Goal: Task Accomplishment & Management: Manage account settings

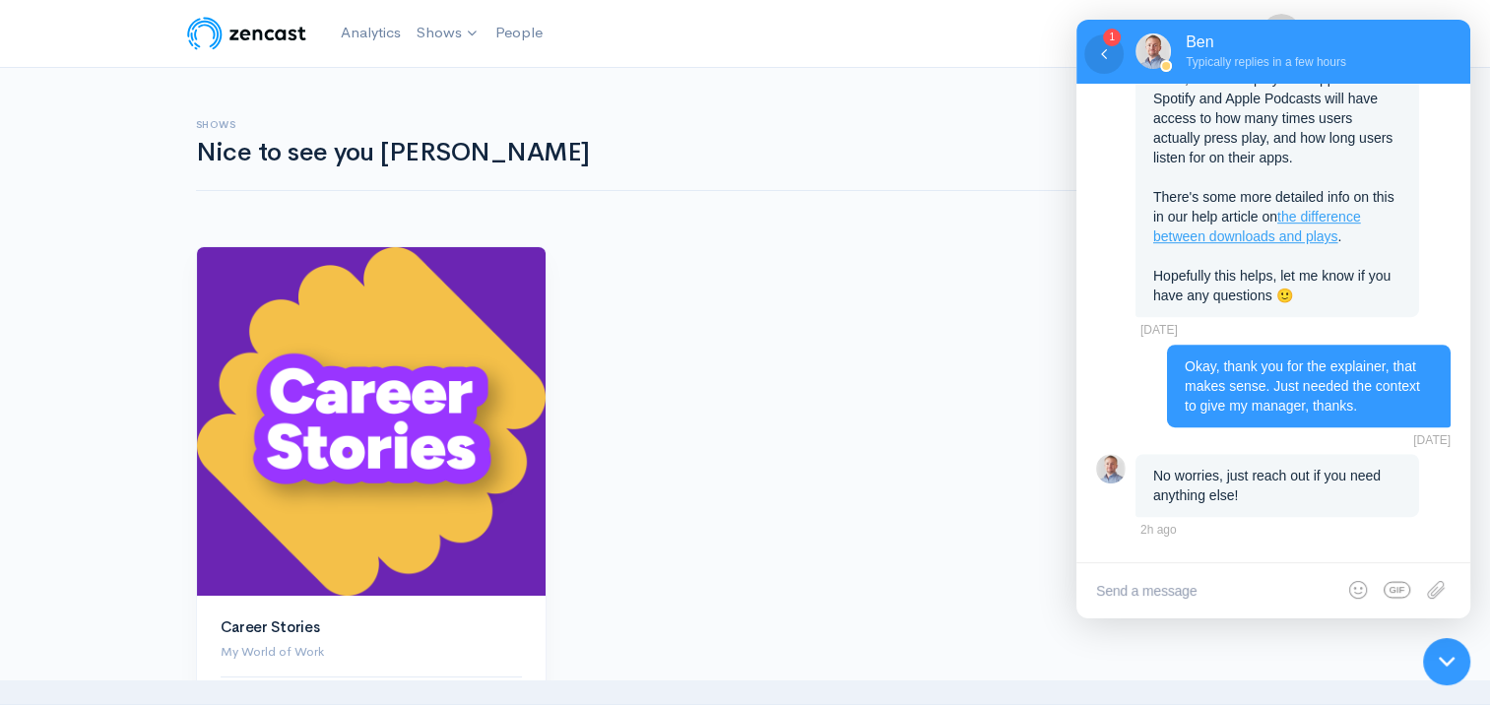
click at [1096, 55] on icon at bounding box center [1104, 54] width 20 height 20
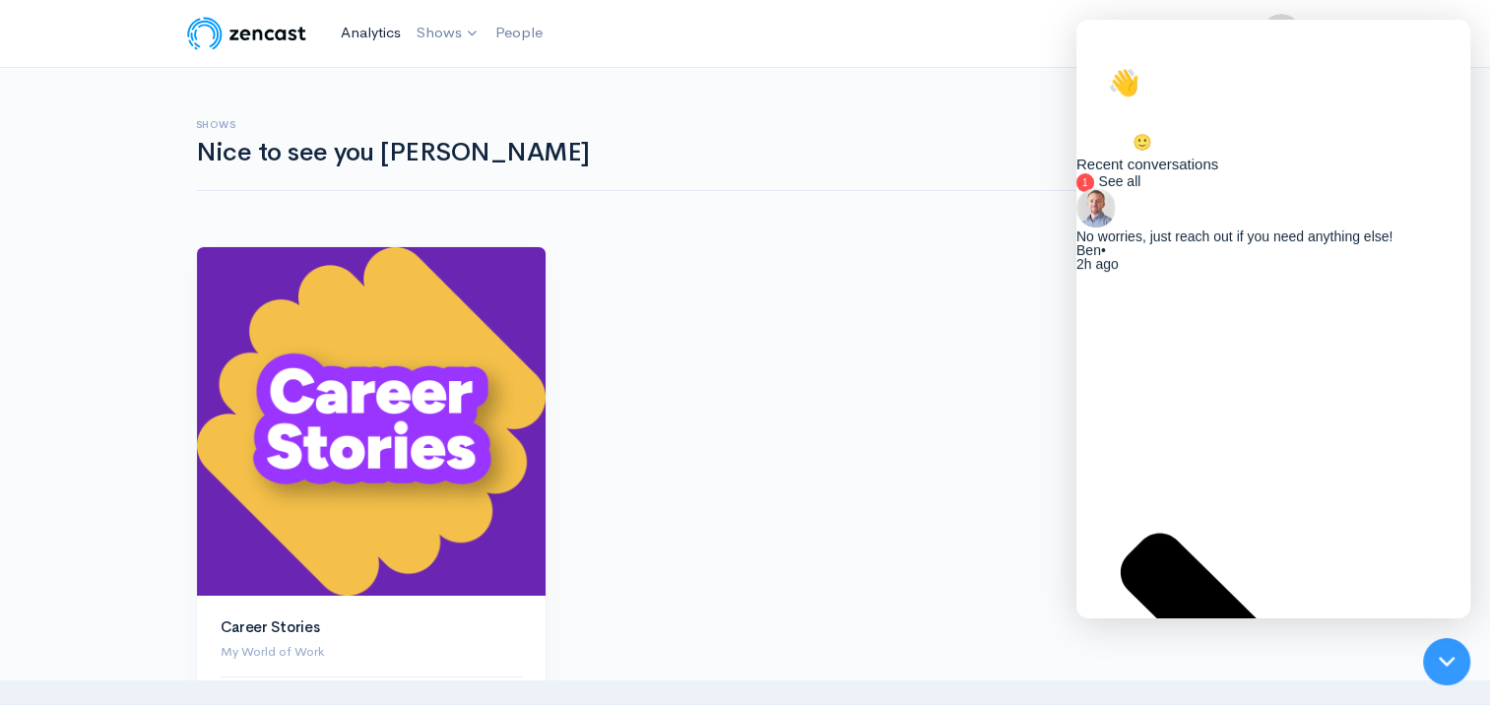
click at [357, 47] on link "Analytics" at bounding box center [371, 33] width 76 height 42
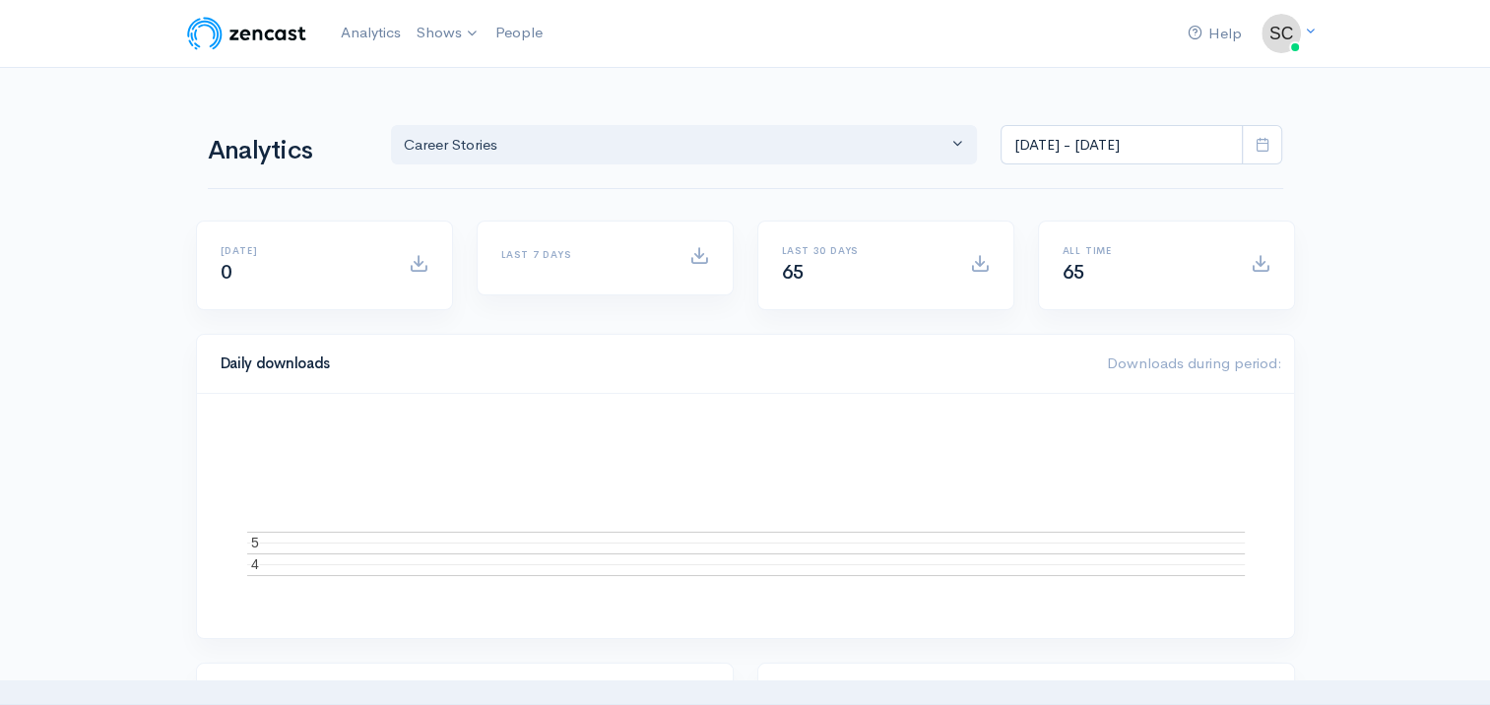
click at [1277, 137] on span at bounding box center [1262, 145] width 40 height 40
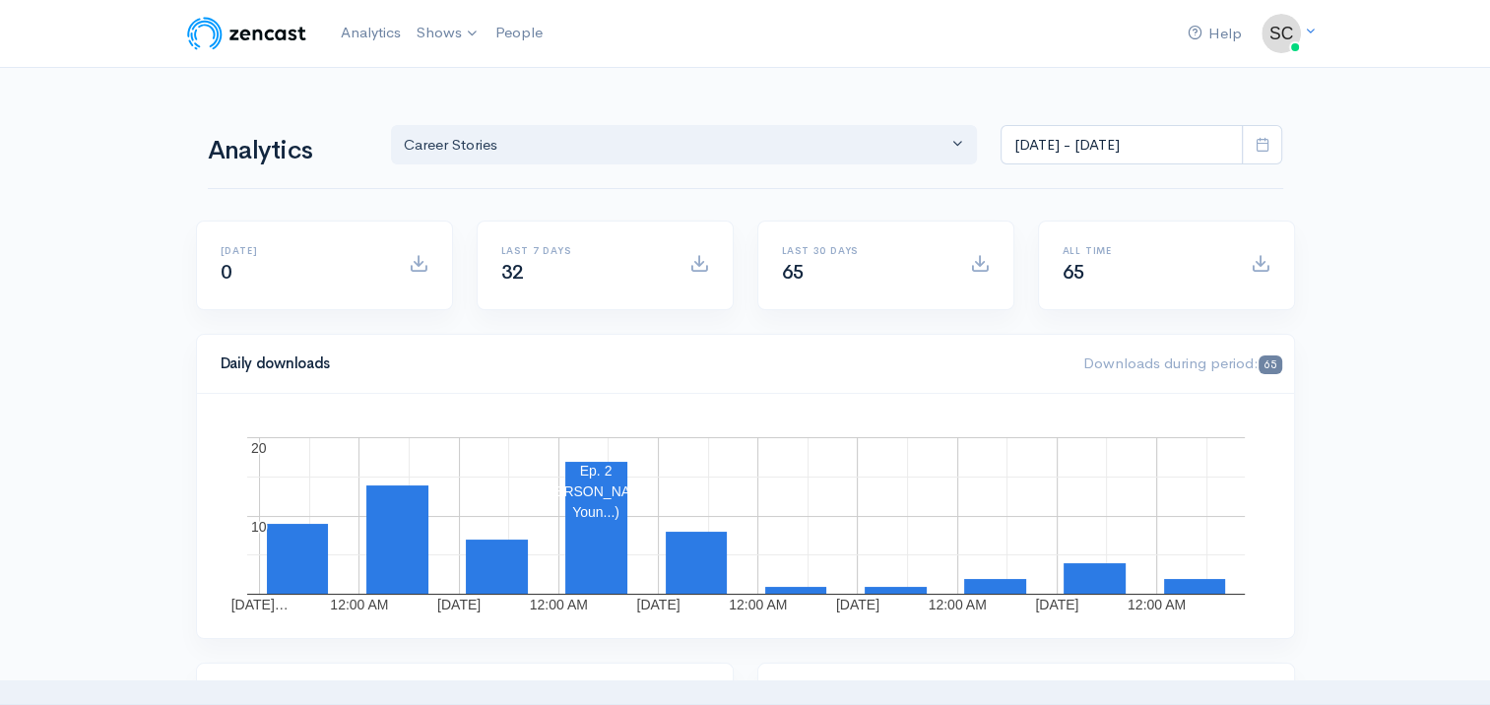
click at [1258, 152] on span at bounding box center [1262, 145] width 40 height 40
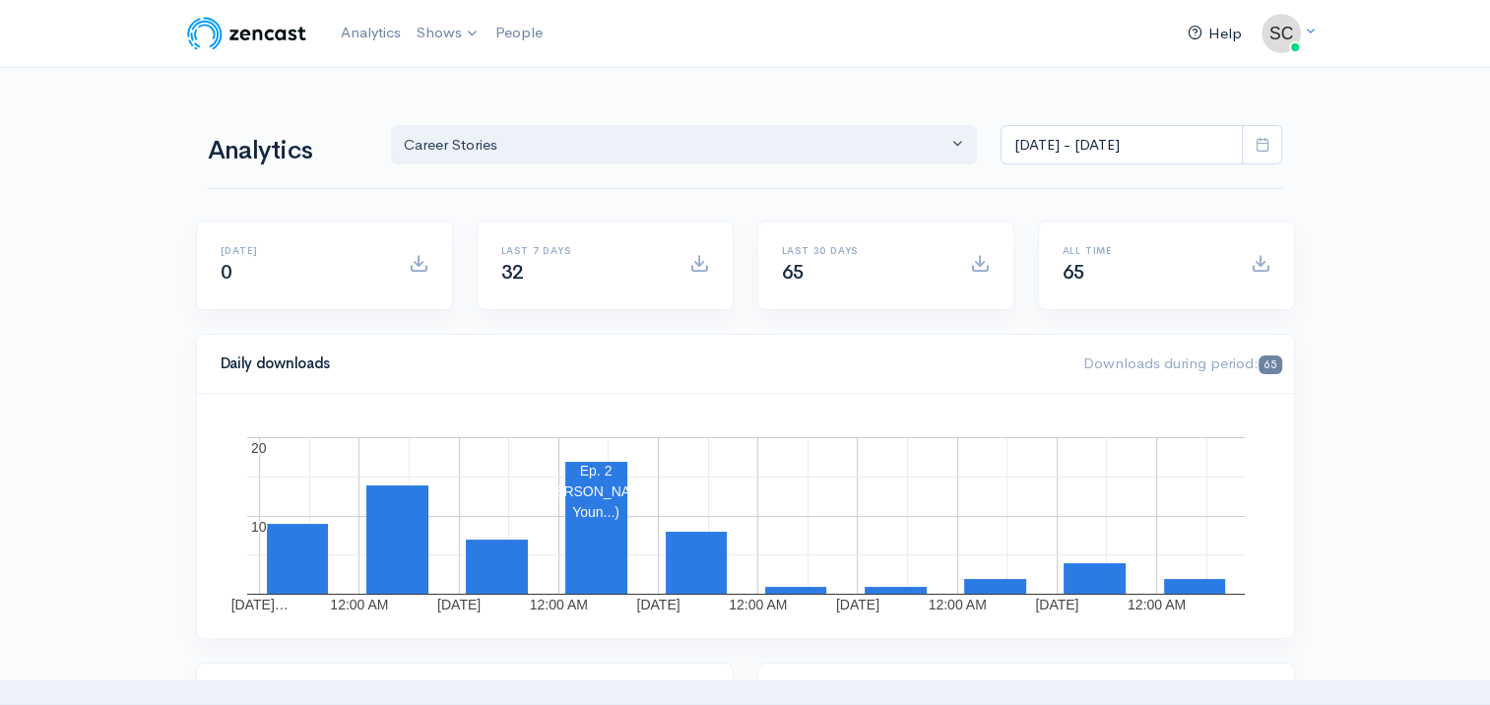
click at [1202, 31] on link "Help" at bounding box center [1215, 34] width 70 height 42
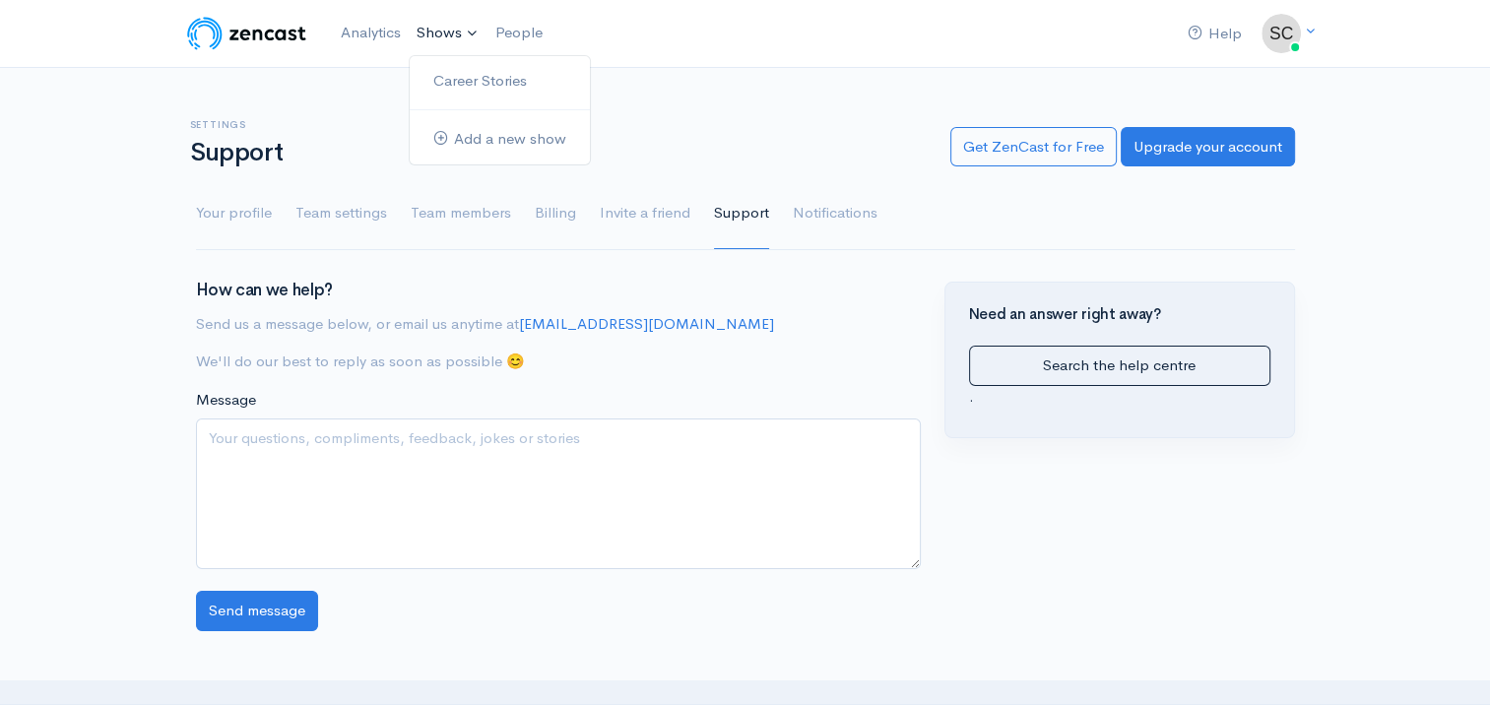
click at [456, 40] on link "Shows" at bounding box center [448, 33] width 79 height 43
click at [454, 85] on link "Career Stories" at bounding box center [500, 81] width 180 height 34
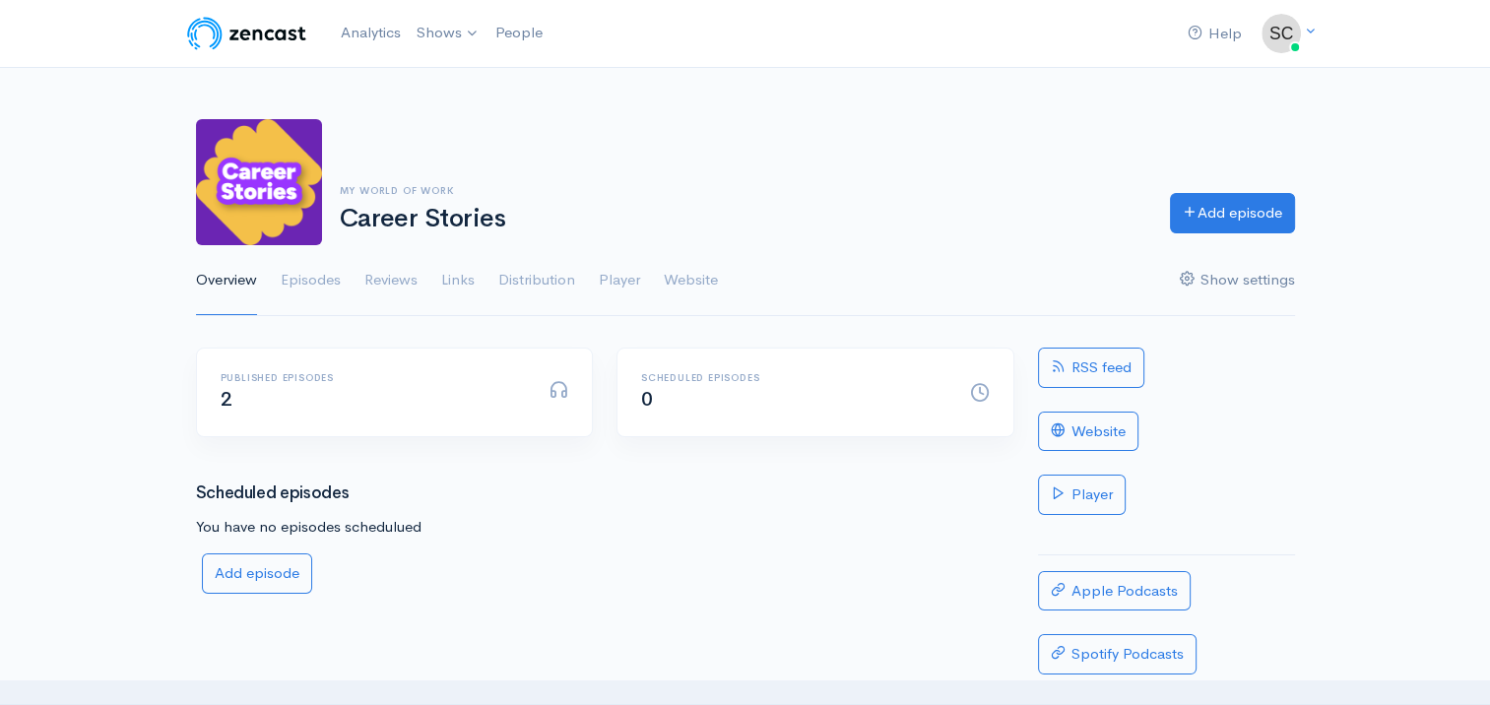
click at [1243, 291] on link "Show settings" at bounding box center [1237, 280] width 115 height 71
click at [479, 36] on link "Shows" at bounding box center [448, 33] width 79 height 43
click at [378, 35] on link "Analytics" at bounding box center [371, 33] width 76 height 42
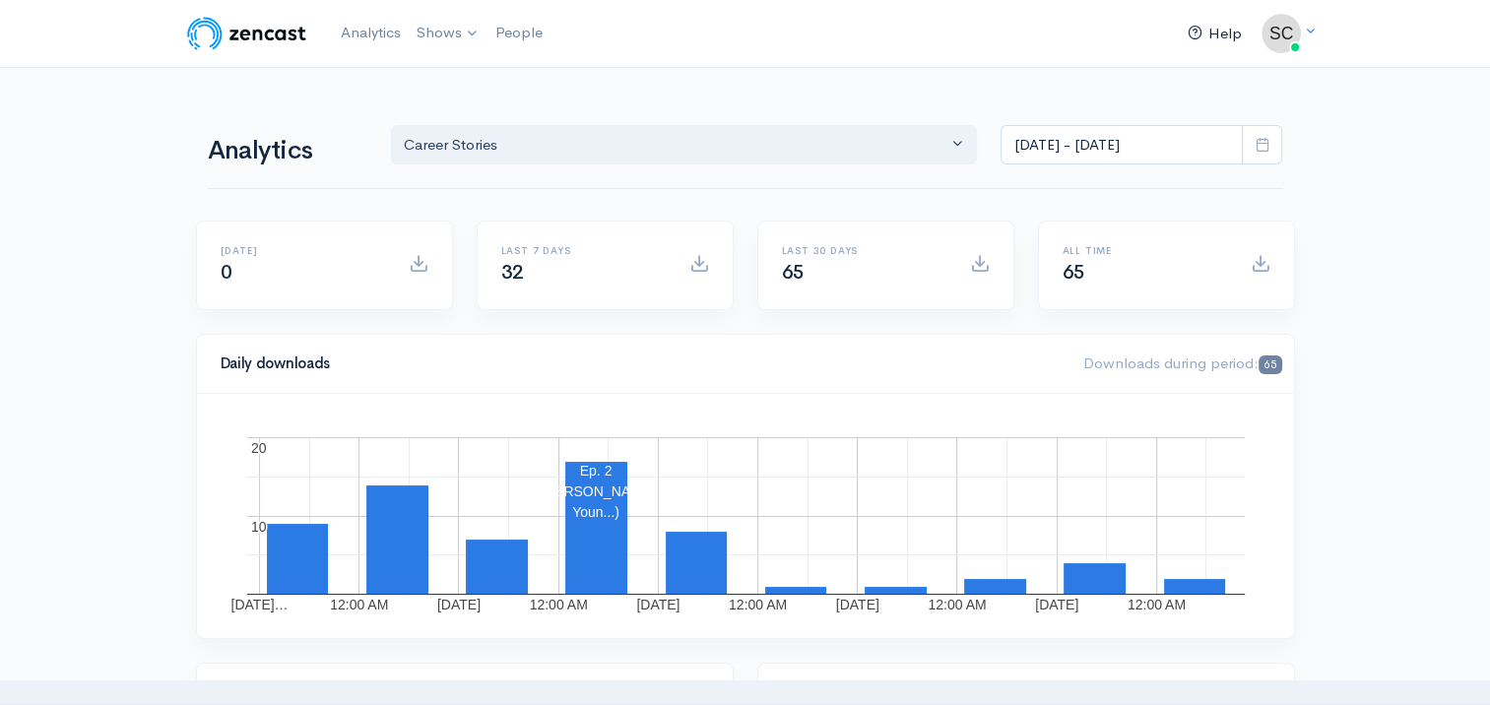
click at [1226, 51] on link "Help" at bounding box center [1215, 34] width 70 height 42
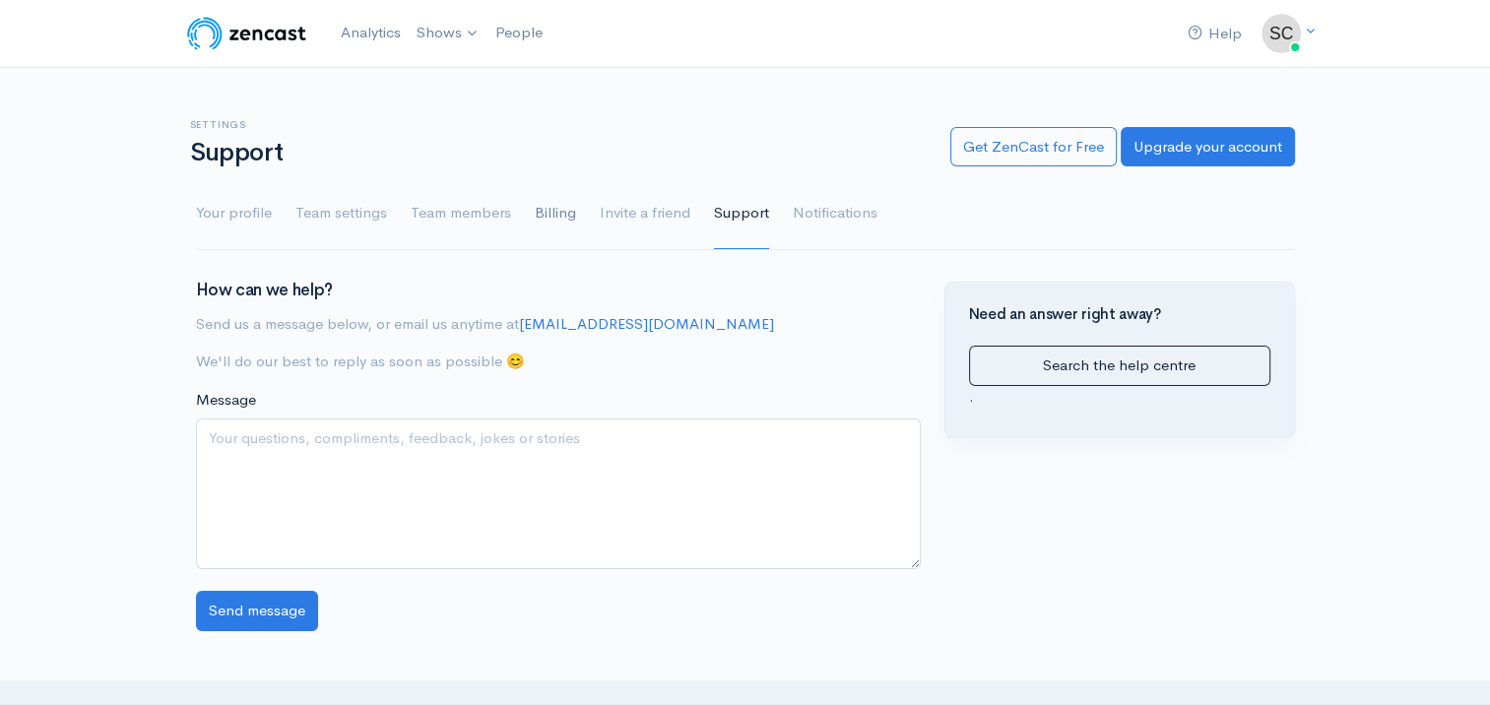
click at [557, 223] on link "Billing" at bounding box center [555, 213] width 41 height 71
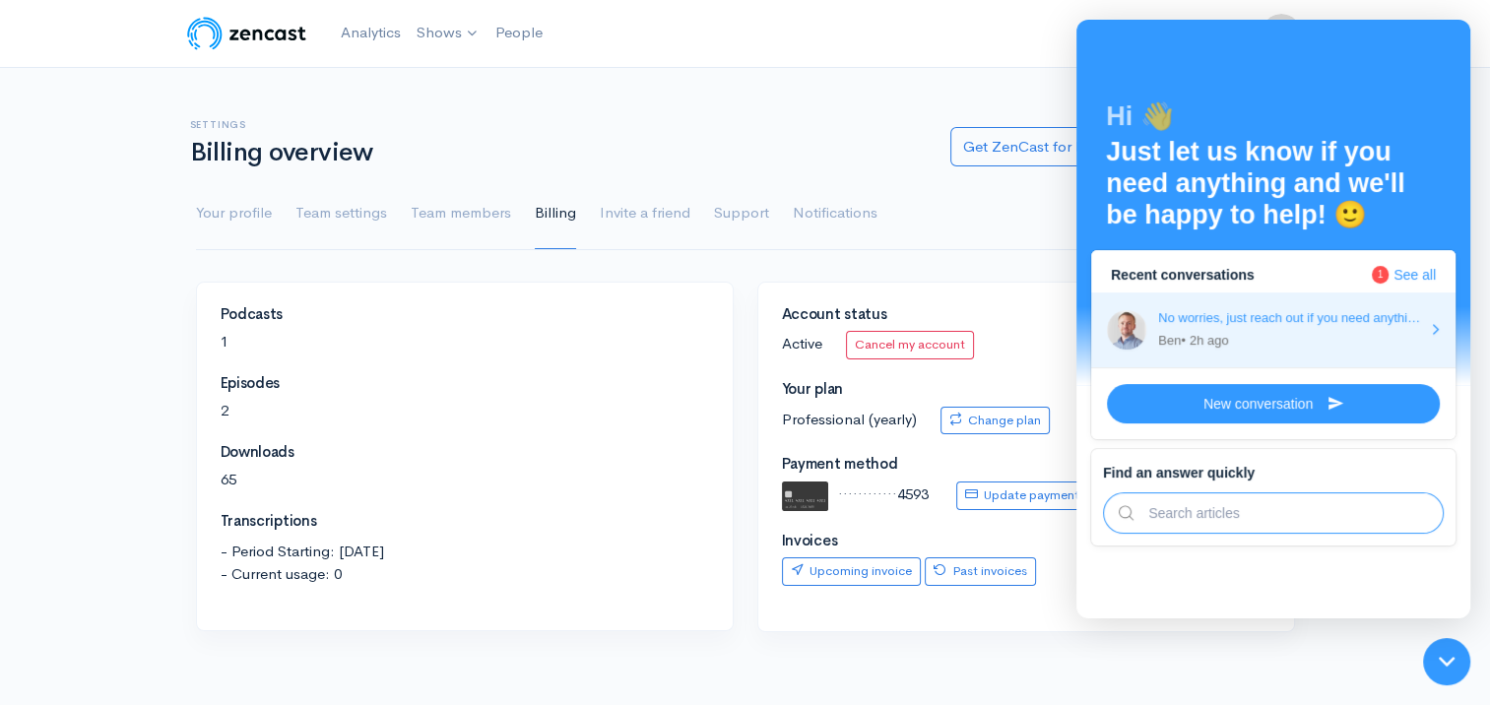
click at [1285, 339] on div "Ben • 2h ago" at bounding box center [1289, 341] width 262 height 17
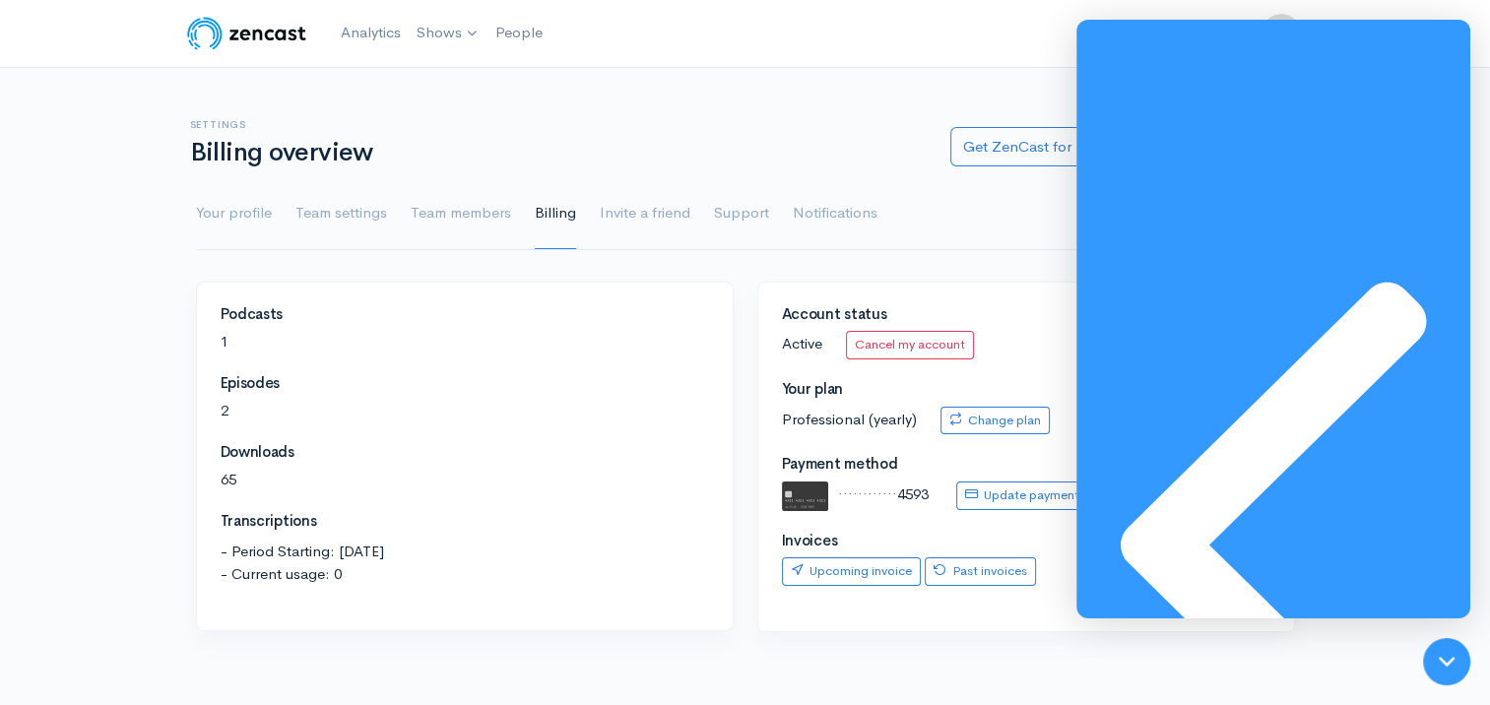
scroll to position [994, 0]
click at [1096, 59] on icon at bounding box center [1274, 545] width 394 height 1051
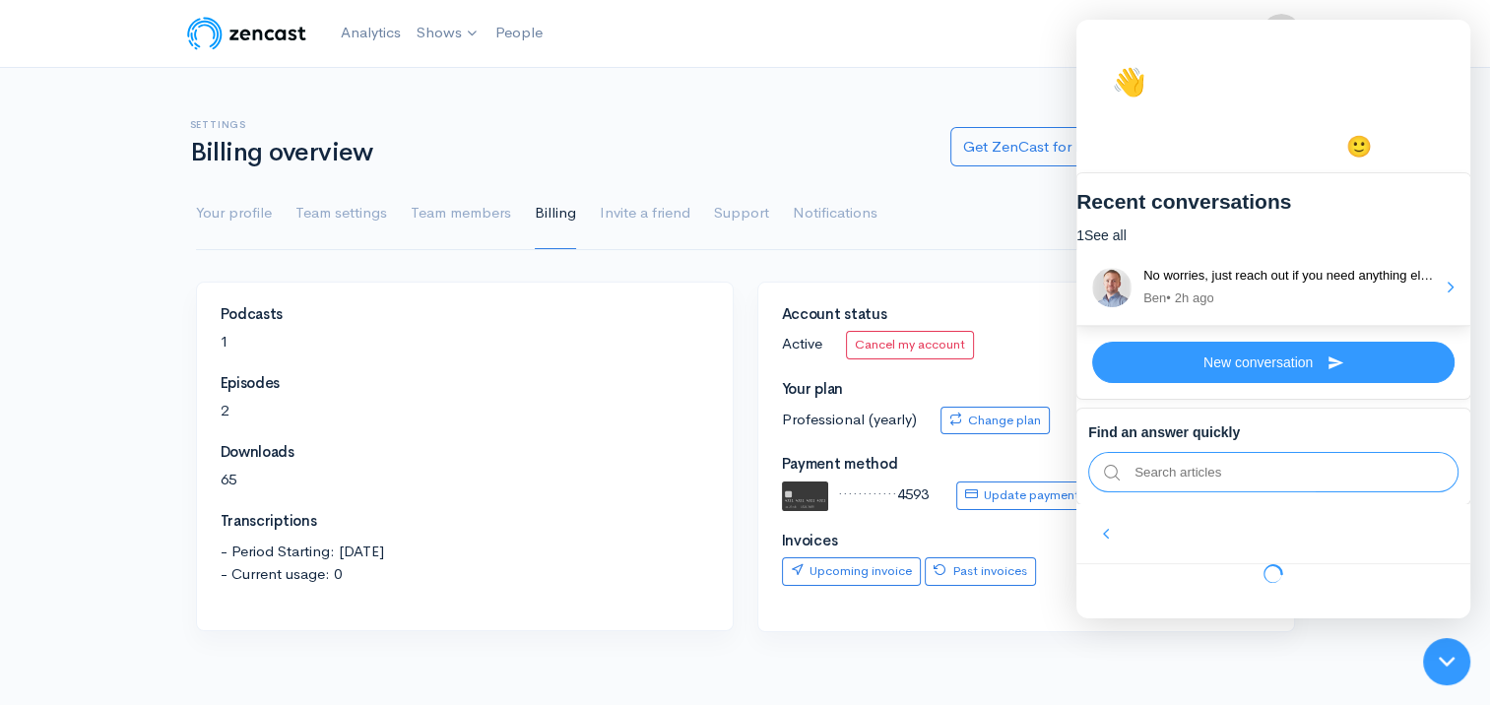
click at [783, 180] on ul "Your profile Team settings Team members Billing Invite a friend Support Notific…" at bounding box center [745, 213] width 1099 height 71
click at [387, 28] on link "Analytics" at bounding box center [371, 33] width 76 height 42
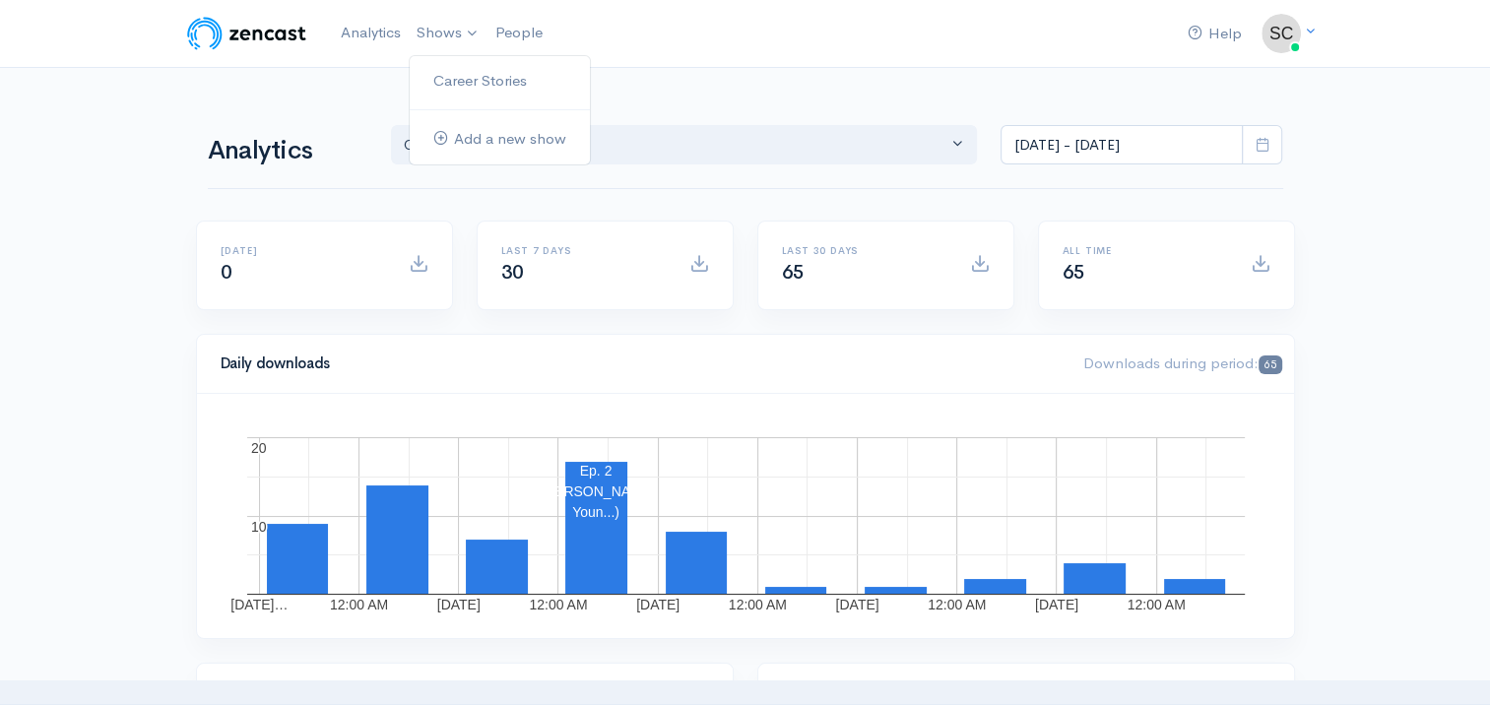
click at [466, 101] on ul "Career Stories Add a new show" at bounding box center [500, 110] width 182 height 110
click at [468, 86] on link "Career Stories" at bounding box center [500, 81] width 180 height 34
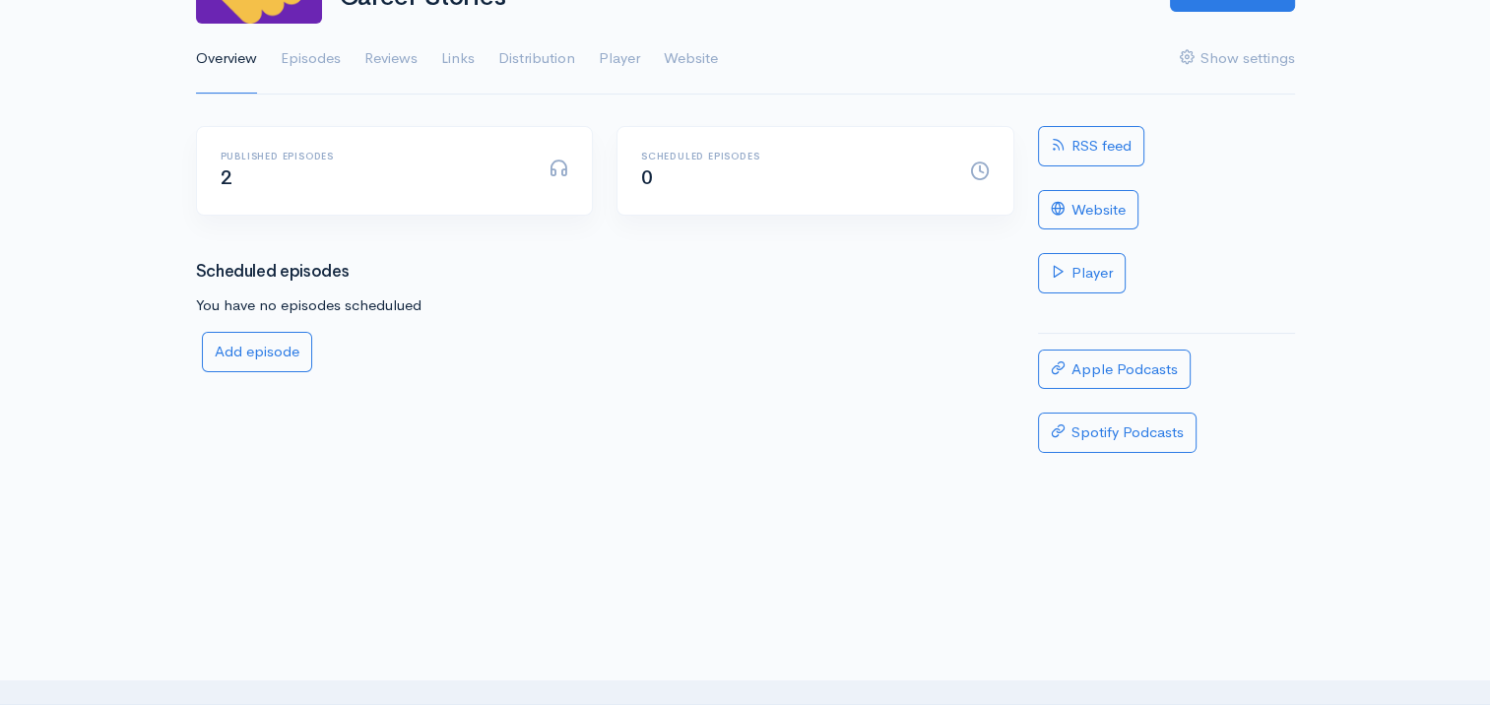
scroll to position [245, 0]
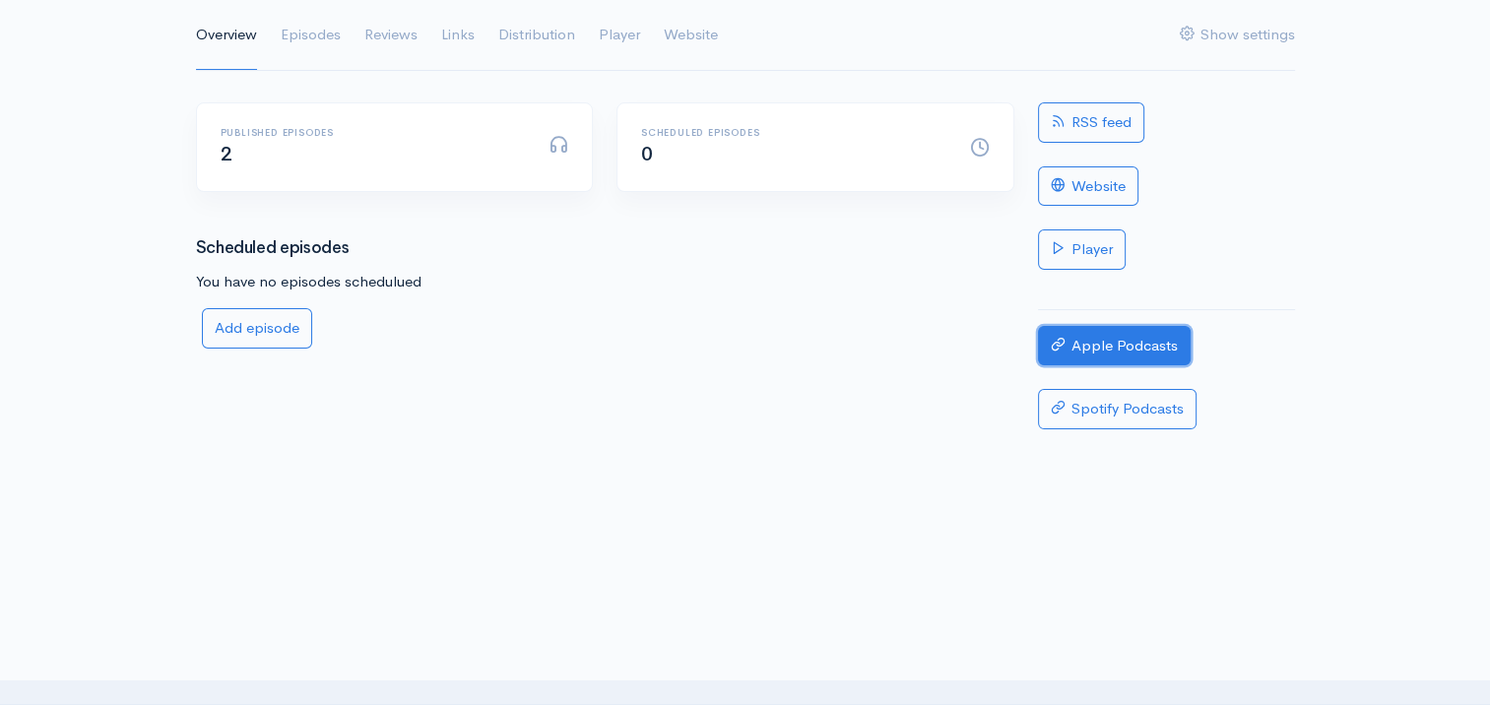
click at [1144, 360] on link "Apple Podcasts" at bounding box center [1114, 346] width 153 height 40
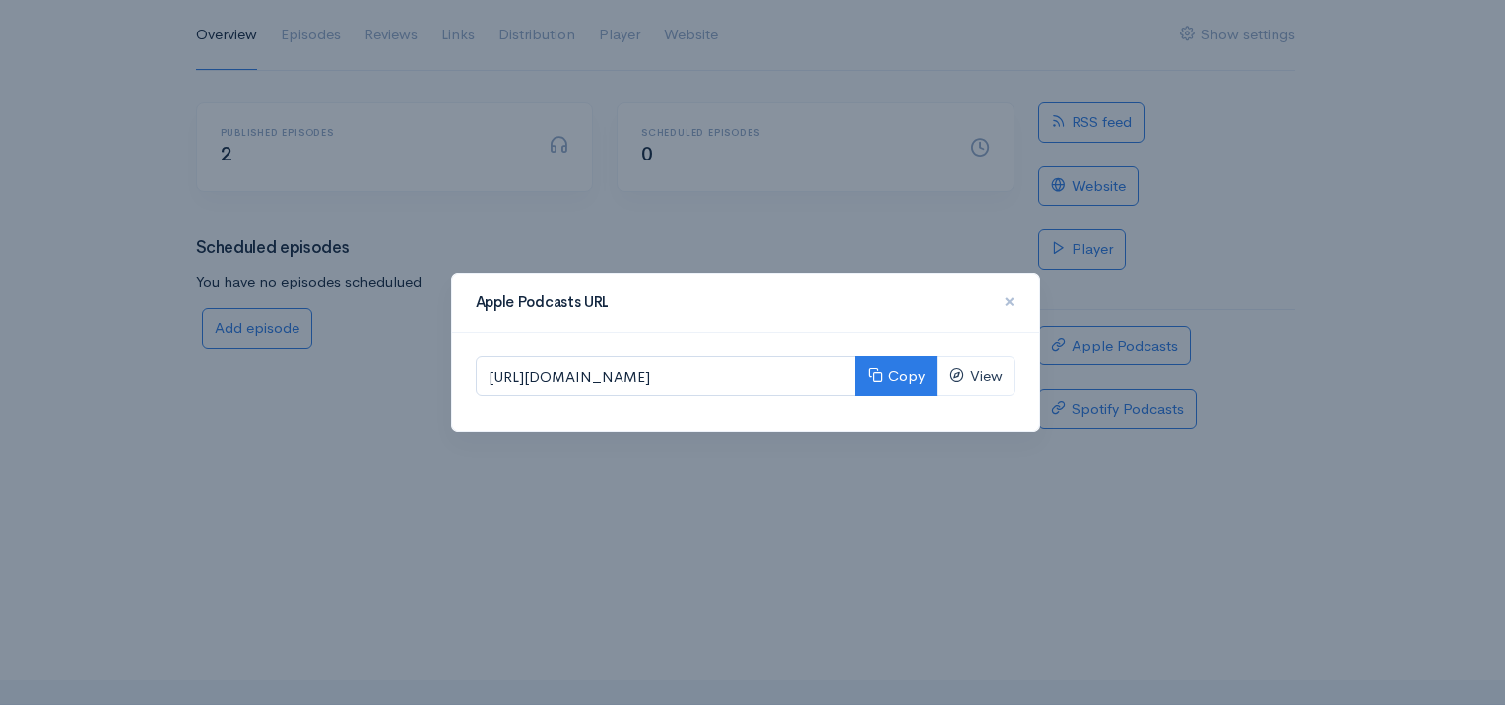
click at [1013, 295] on span "×" at bounding box center [1010, 302] width 12 height 29
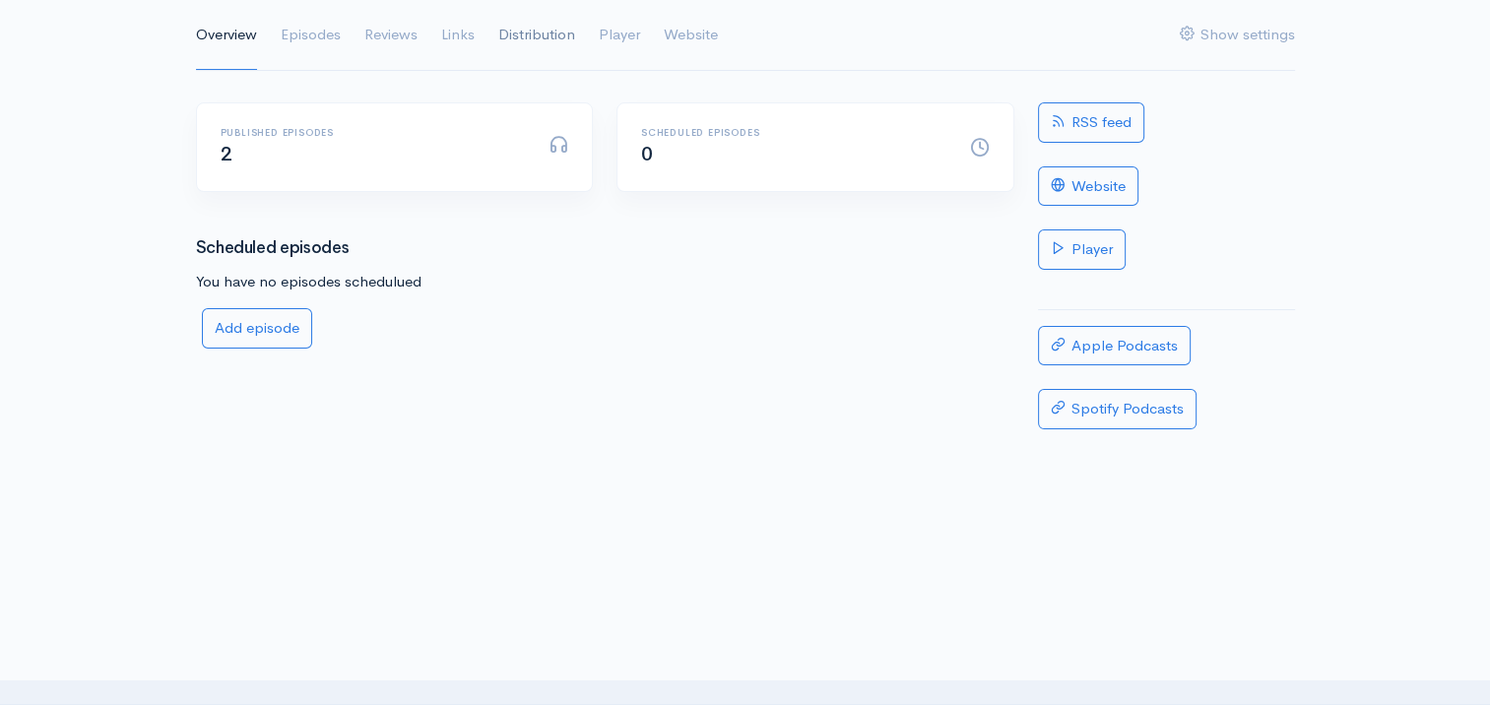
click at [541, 44] on link "Distribution" at bounding box center [536, 35] width 77 height 71
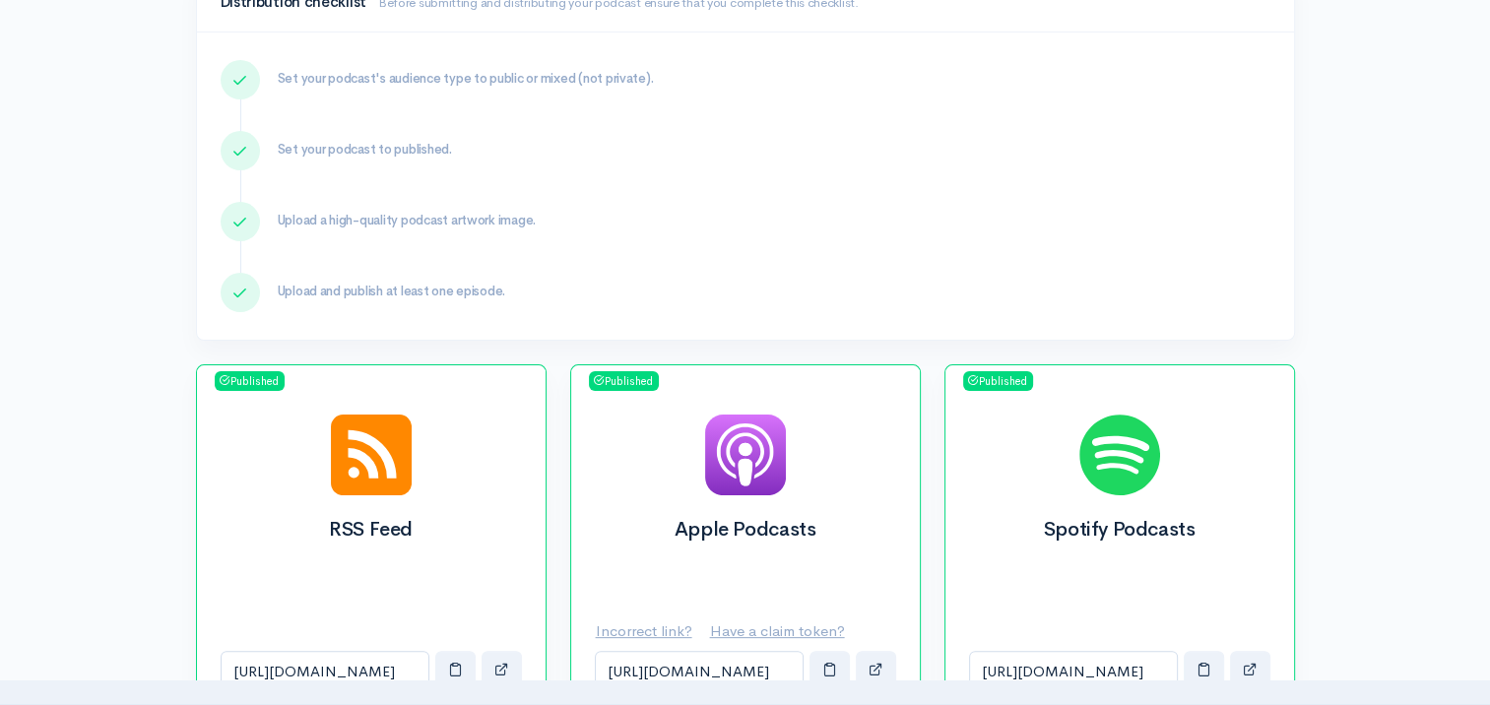
scroll to position [492, 0]
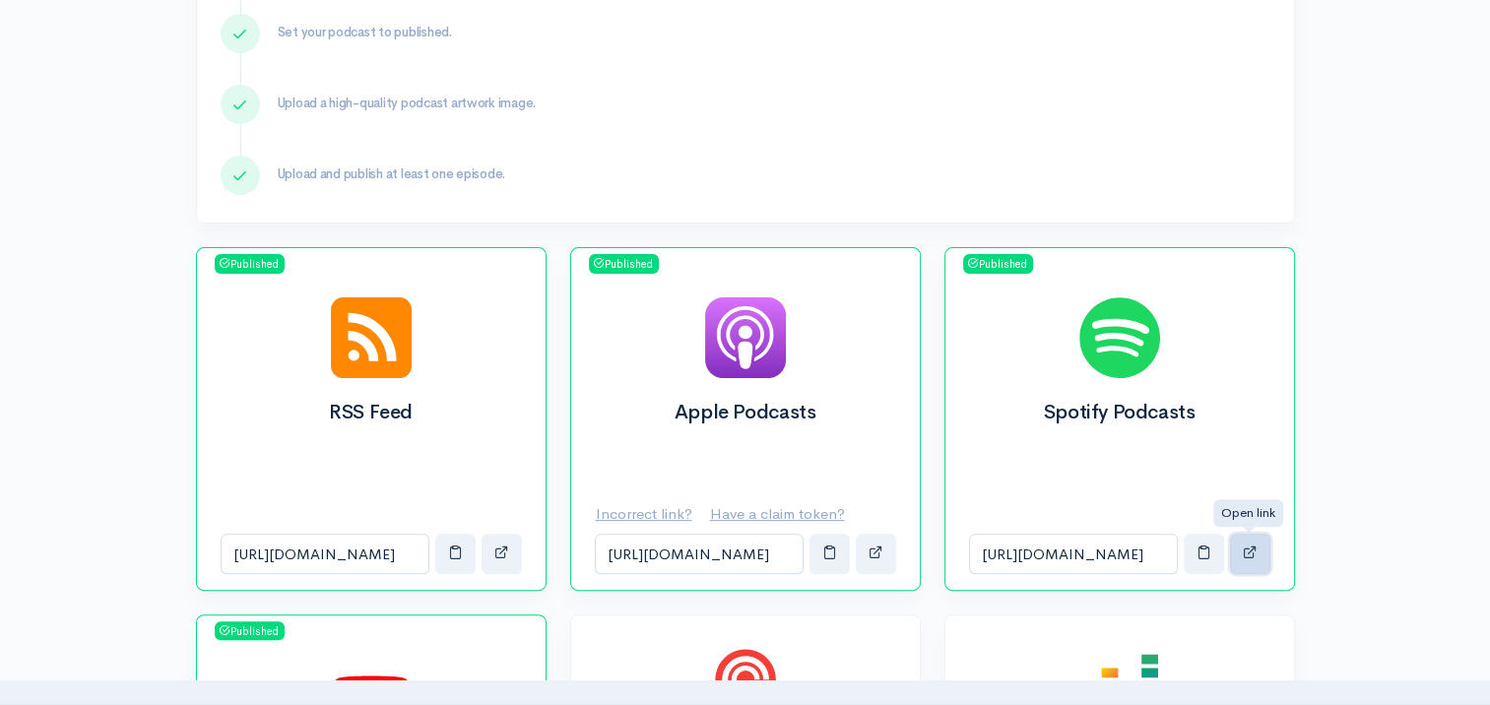
click at [1258, 552] on button "button" at bounding box center [1250, 554] width 40 height 40
click at [1122, 558] on input "[URL][DOMAIN_NAME]" at bounding box center [1073, 554] width 209 height 40
click at [1111, 555] on input "[URL][DOMAIN_NAME]" at bounding box center [1073, 554] width 209 height 40
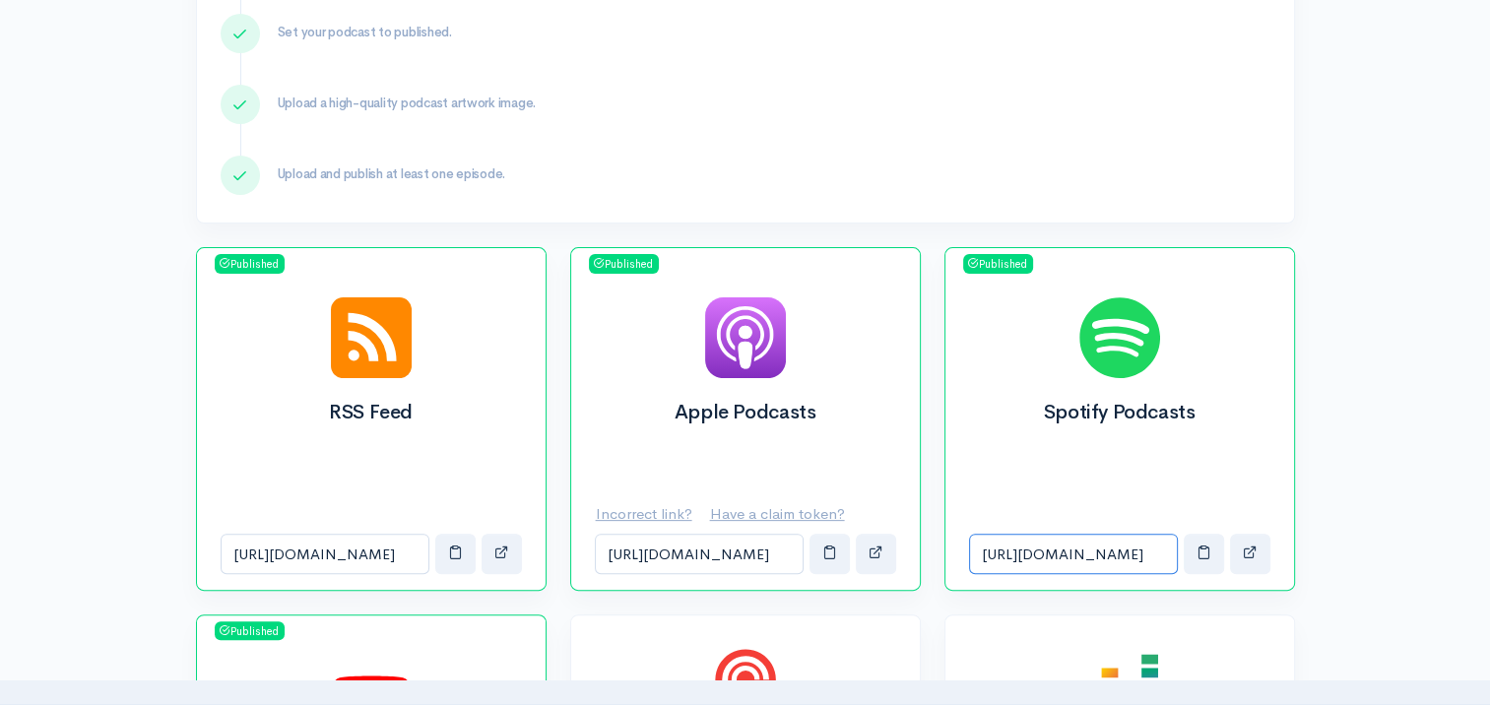
click at [1111, 555] on input "[URL][DOMAIN_NAME]" at bounding box center [1073, 554] width 209 height 40
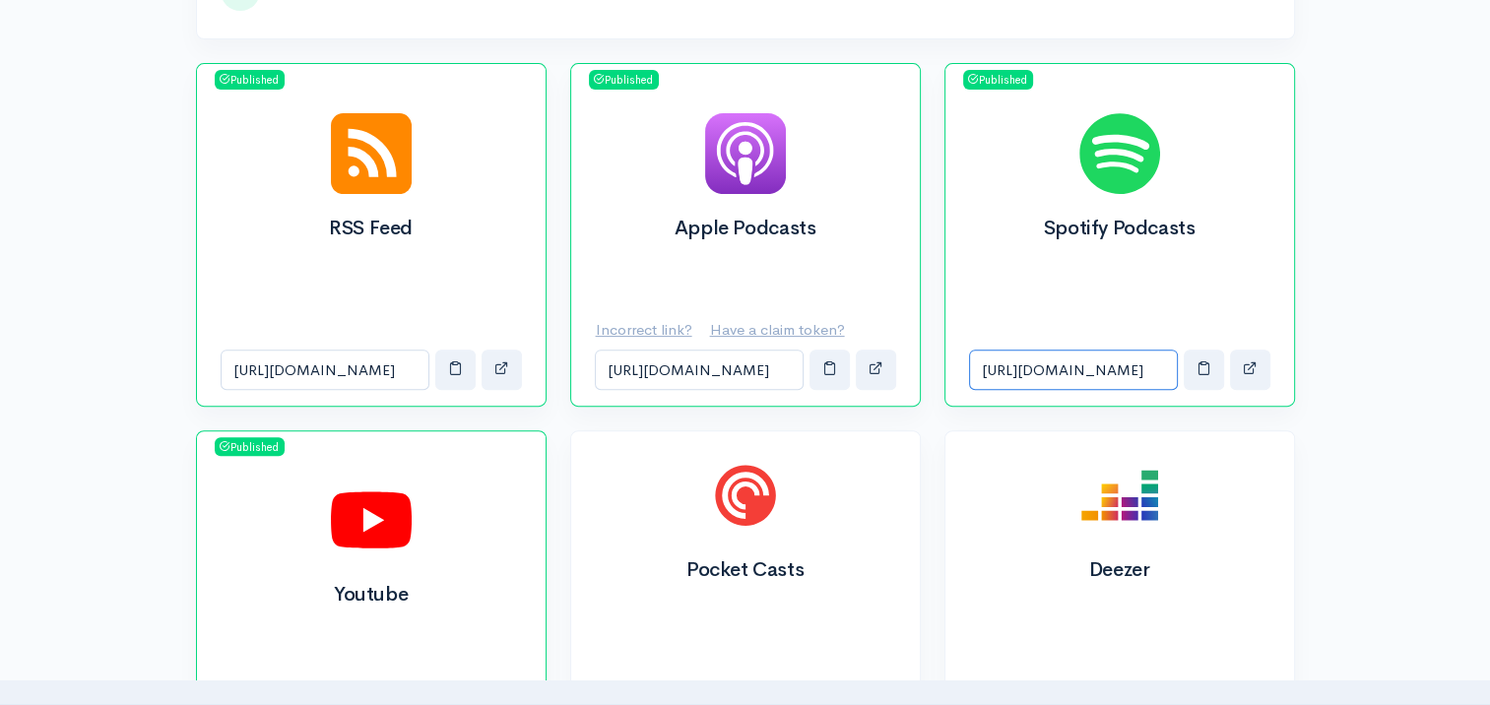
scroll to position [689, 0]
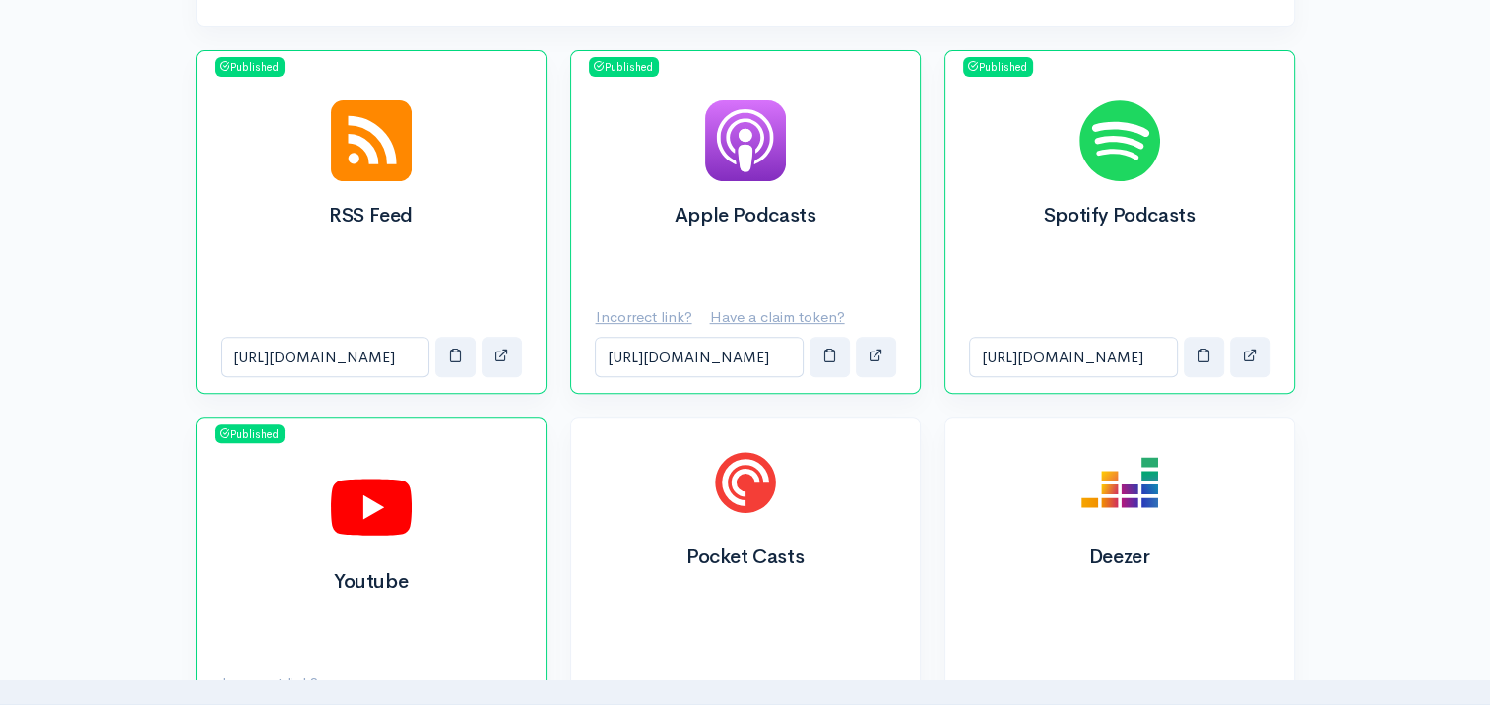
click at [1292, 539] on div "Deezer" at bounding box center [1120, 554] width 349 height 270
click at [1307, 351] on div "Help Notifications View all Your profile Team settings Default team Current Log…" at bounding box center [745, 706] width 1490 height 2791
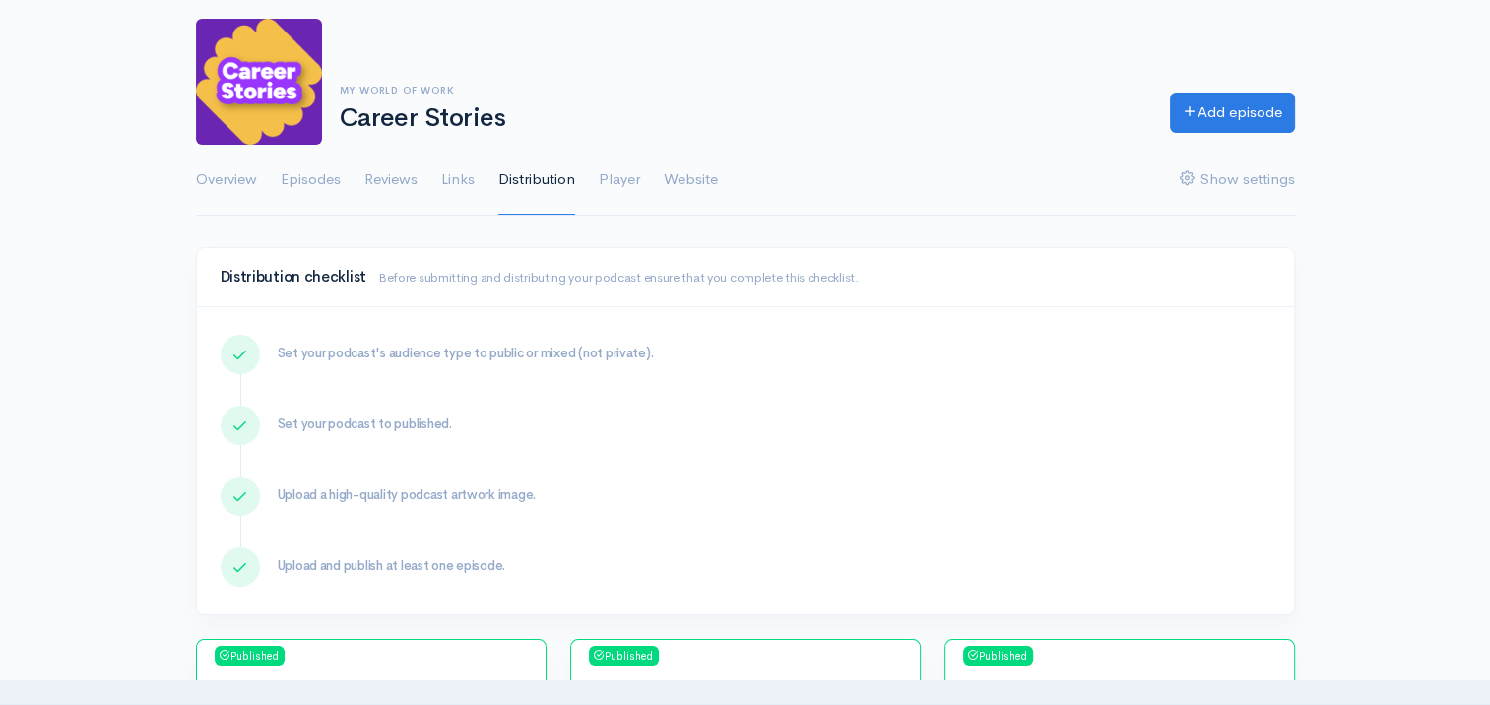
scroll to position [98, 0]
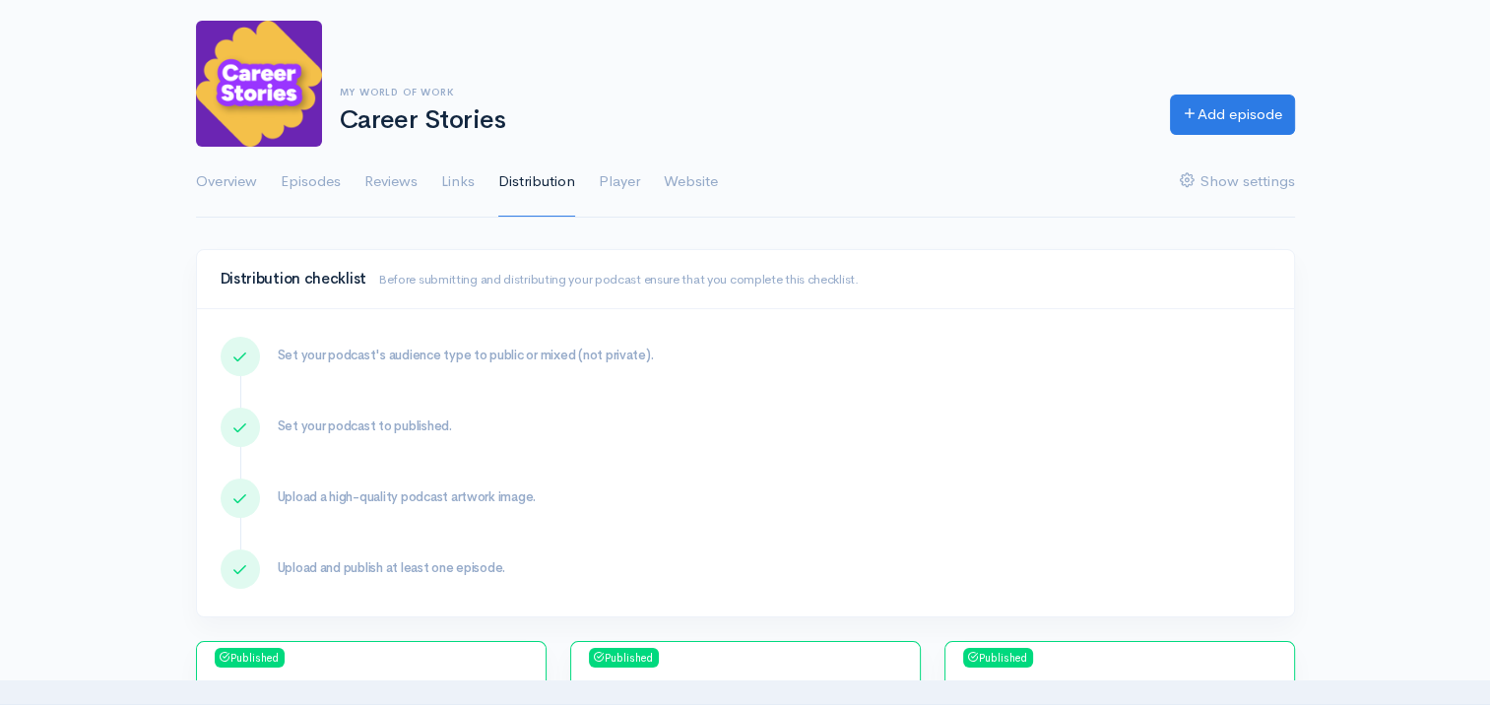
click at [643, 185] on ul "Overview Episodes Reviews Links Distribution Player Website Show settings" at bounding box center [745, 182] width 1099 height 71
click at [620, 185] on link "Player" at bounding box center [619, 182] width 41 height 71
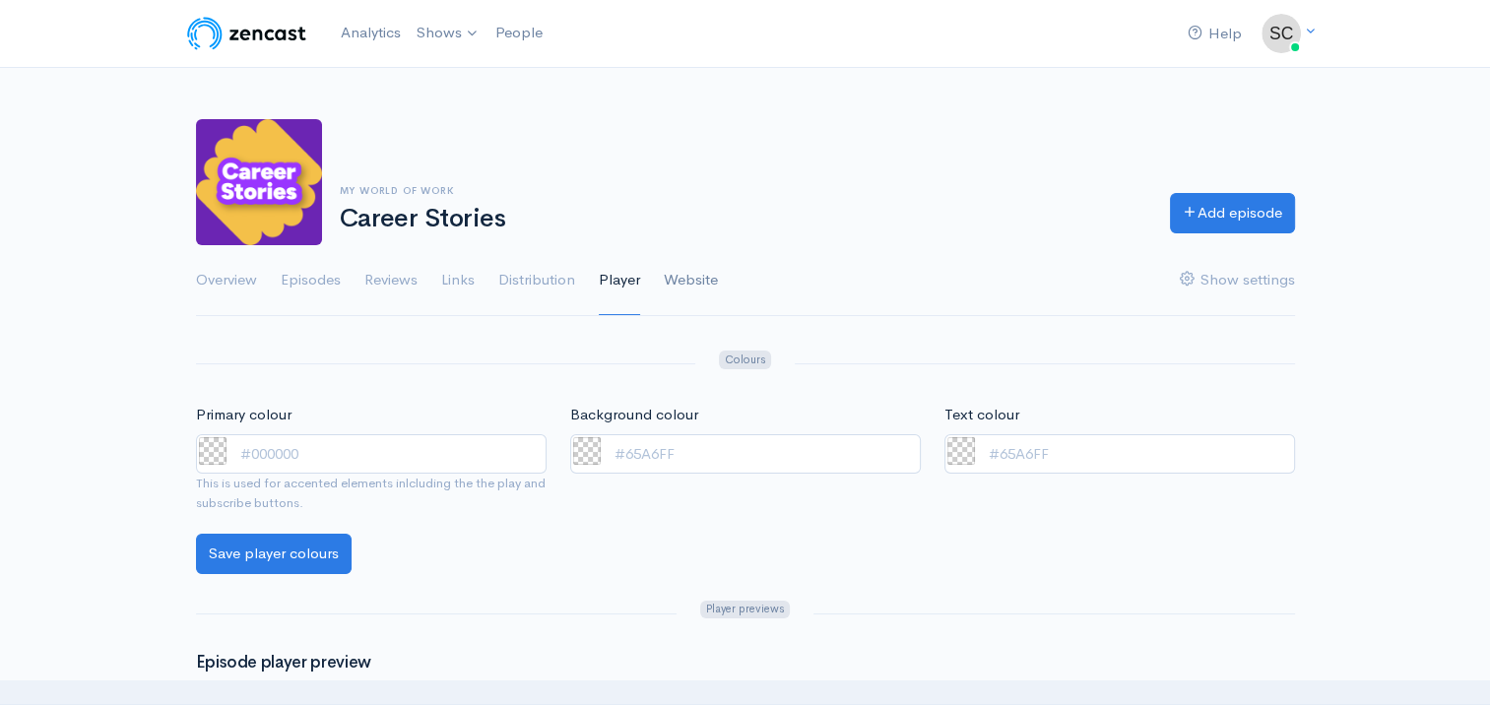
click at [685, 282] on link "Website" at bounding box center [691, 280] width 54 height 71
click at [673, 276] on link "Website" at bounding box center [691, 280] width 54 height 71
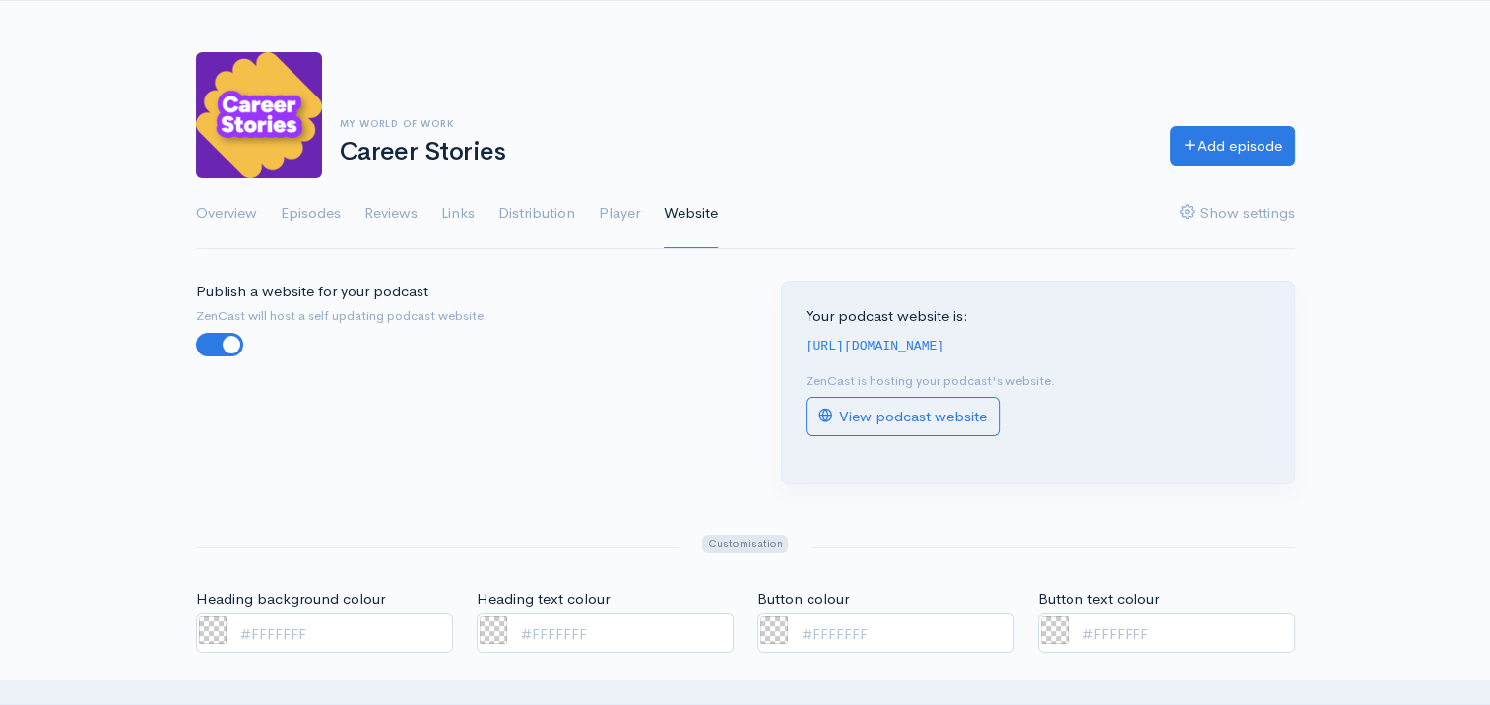
scroll to position [197, 0]
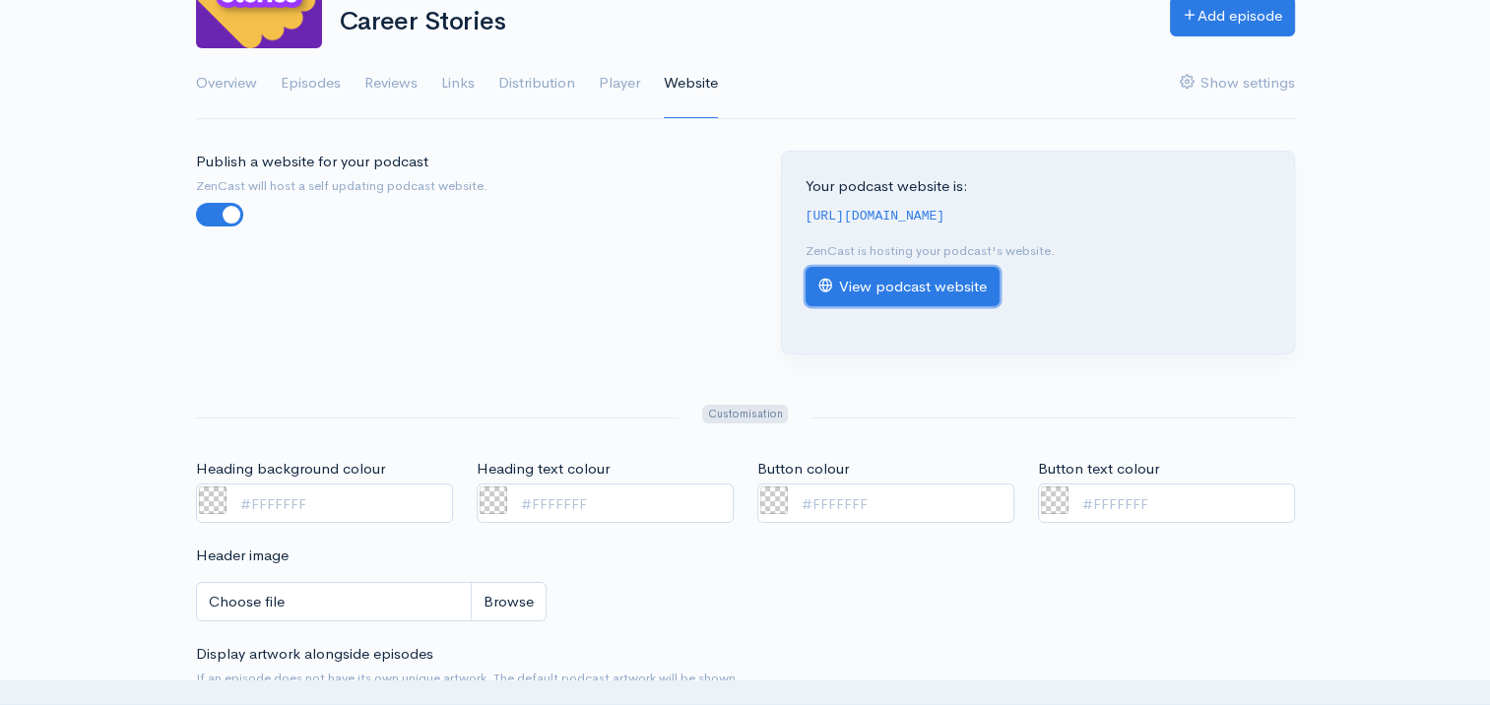
click at [886, 302] on link "View podcast website" at bounding box center [903, 287] width 194 height 40
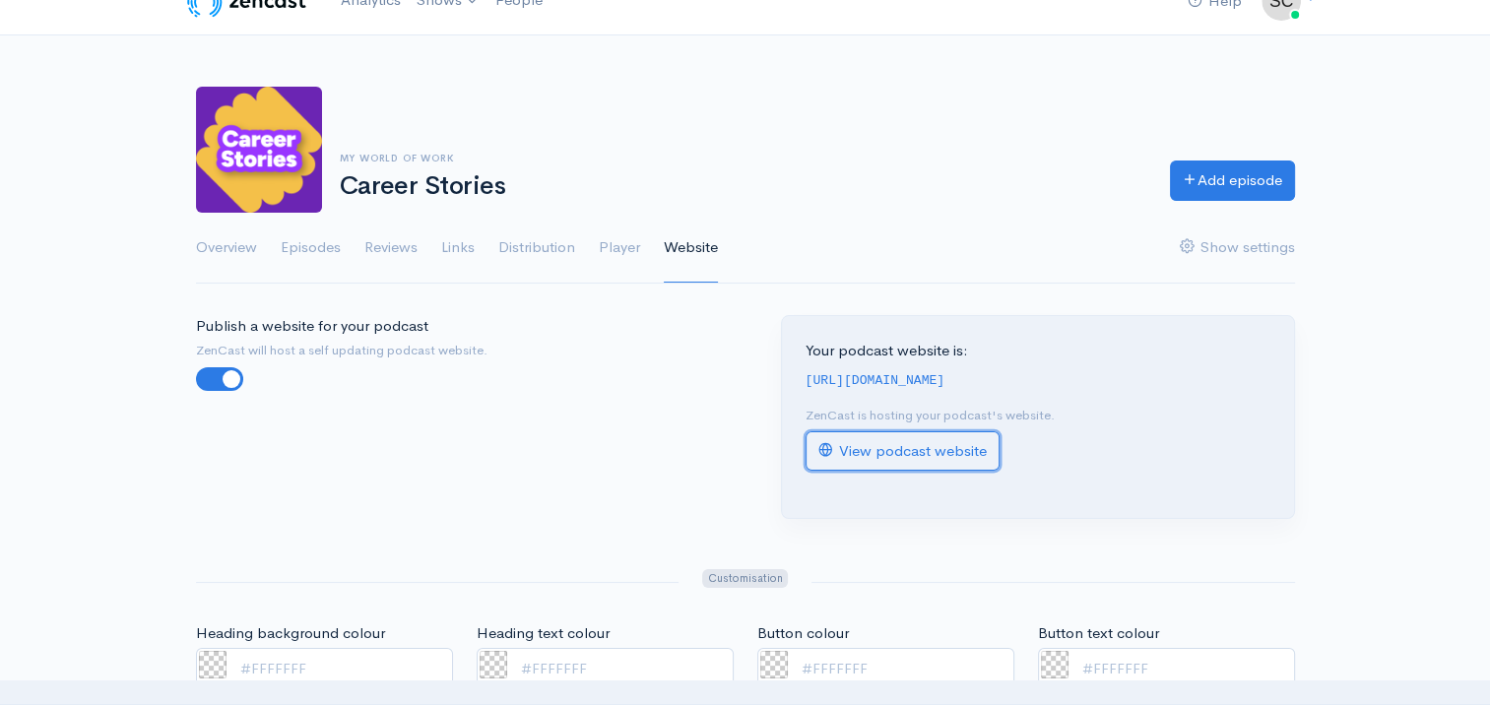
scroll to position [0, 0]
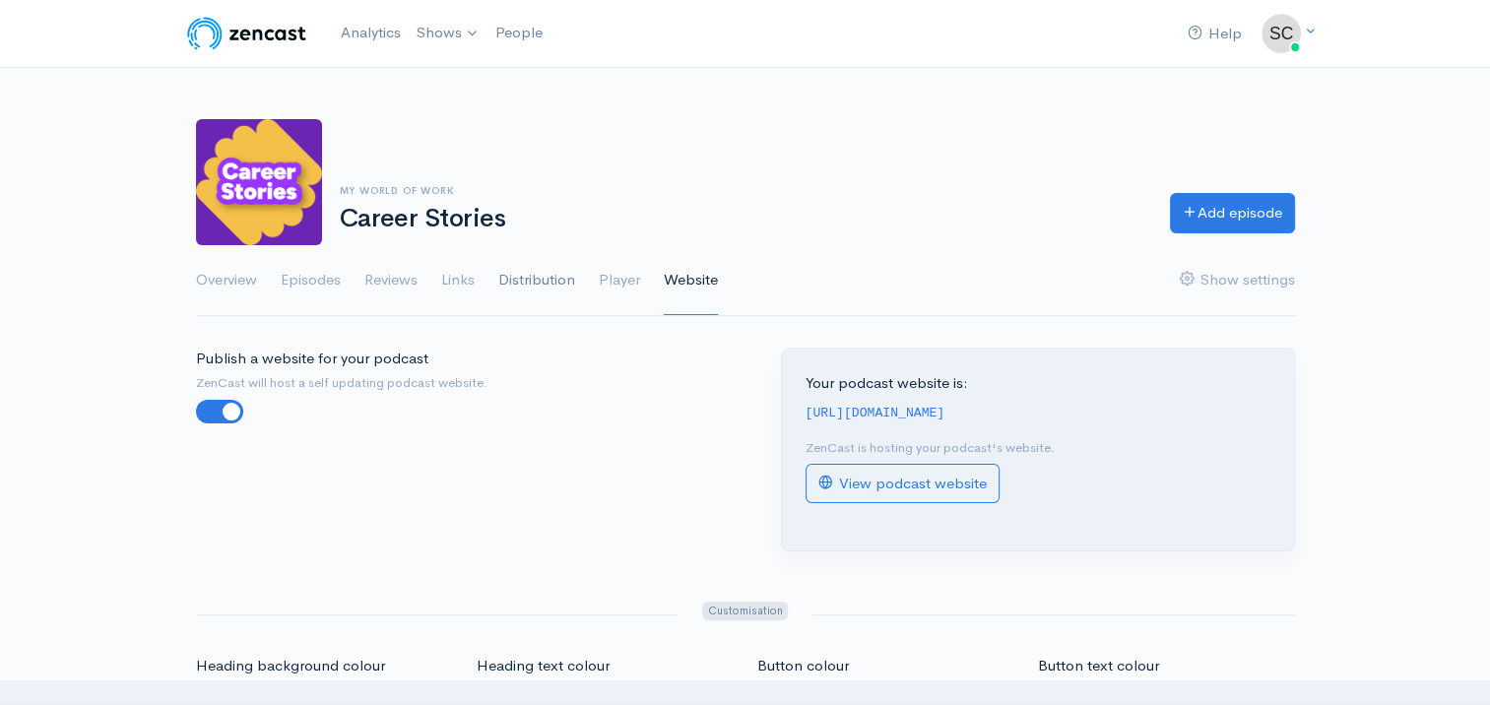
click at [559, 298] on link "Distribution" at bounding box center [536, 280] width 77 height 71
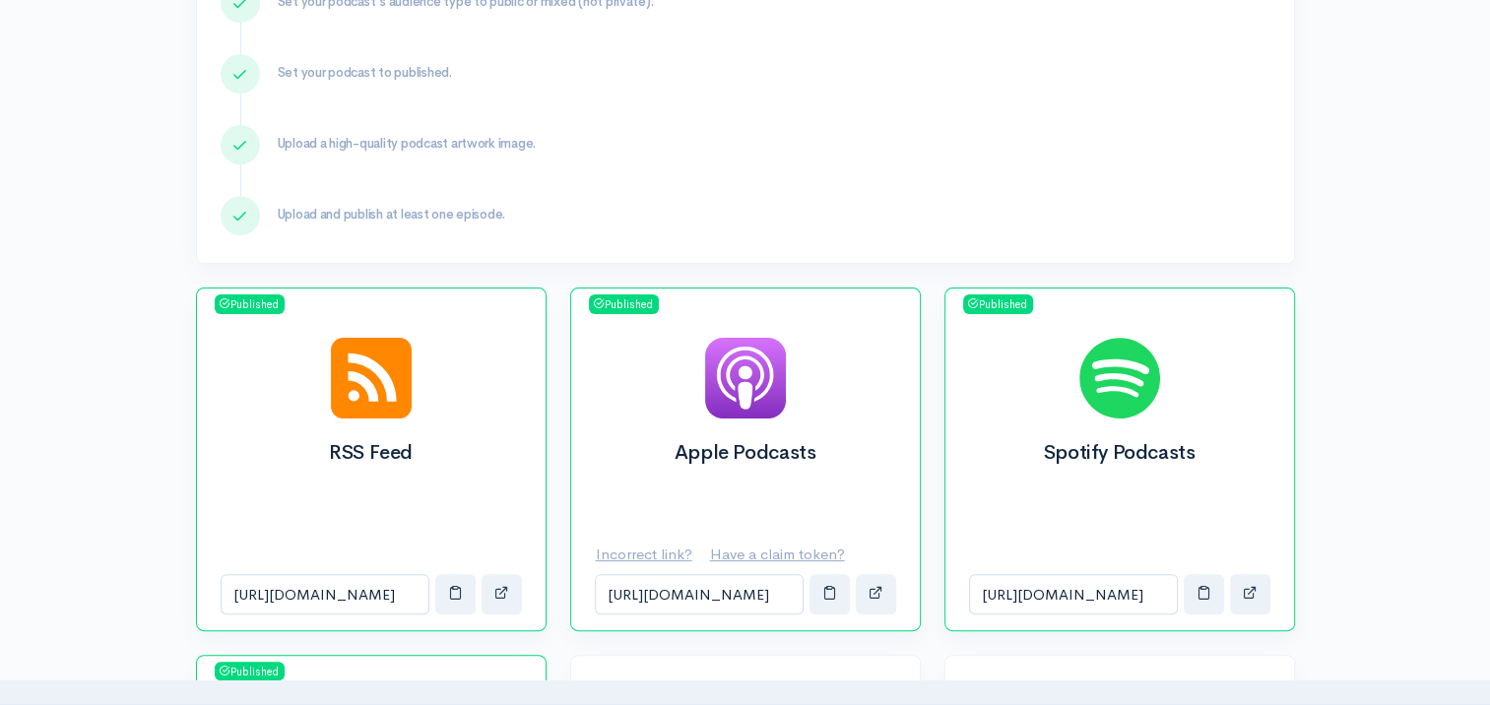
scroll to position [492, 0]
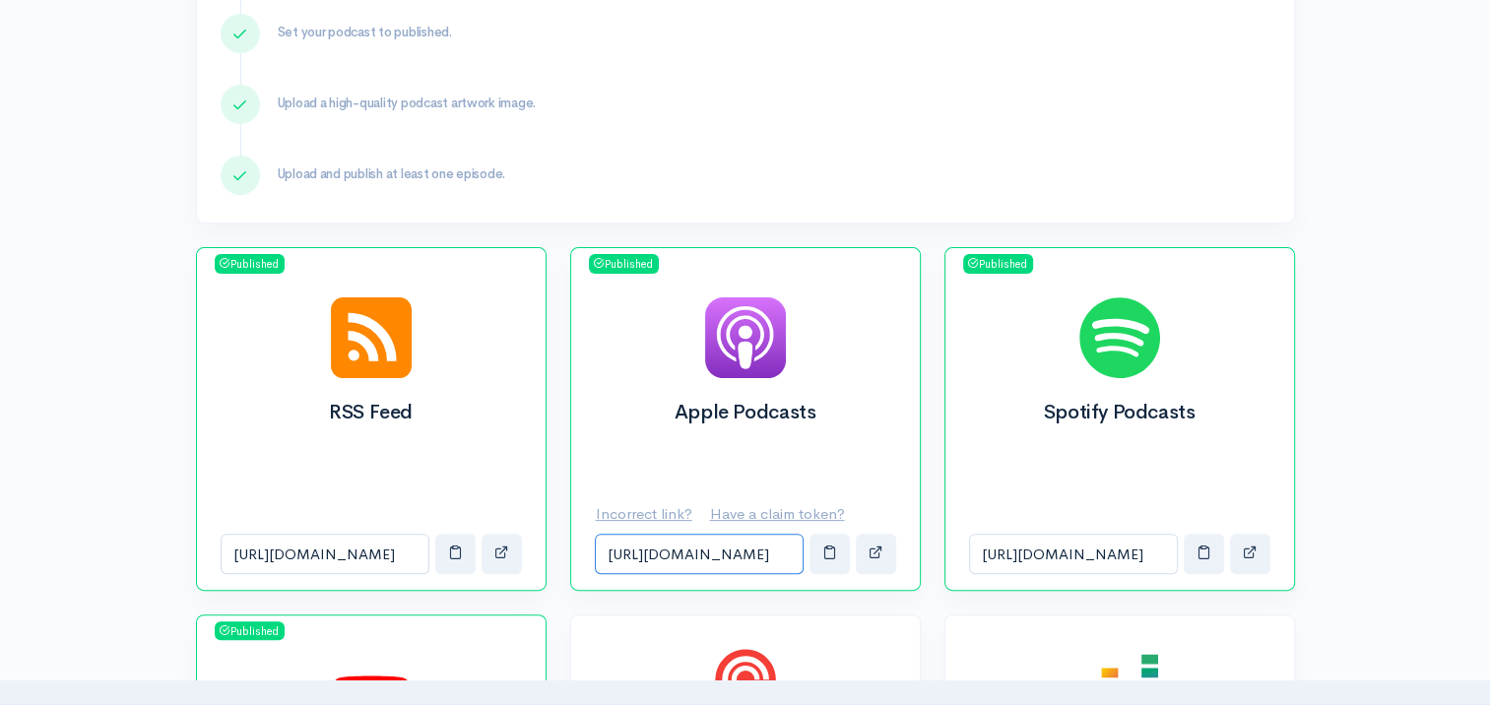
click at [764, 558] on input "[URL][DOMAIN_NAME]" at bounding box center [699, 554] width 209 height 40
drag, startPoint x: 1040, startPoint y: 556, endPoint x: 1181, endPoint y: 545, distance: 141.3
click at [1181, 545] on div "[URL][DOMAIN_NAME]" at bounding box center [1119, 554] width 301 height 40
drag, startPoint x: 1181, startPoint y: 545, endPoint x: 1079, endPoint y: 554, distance: 102.8
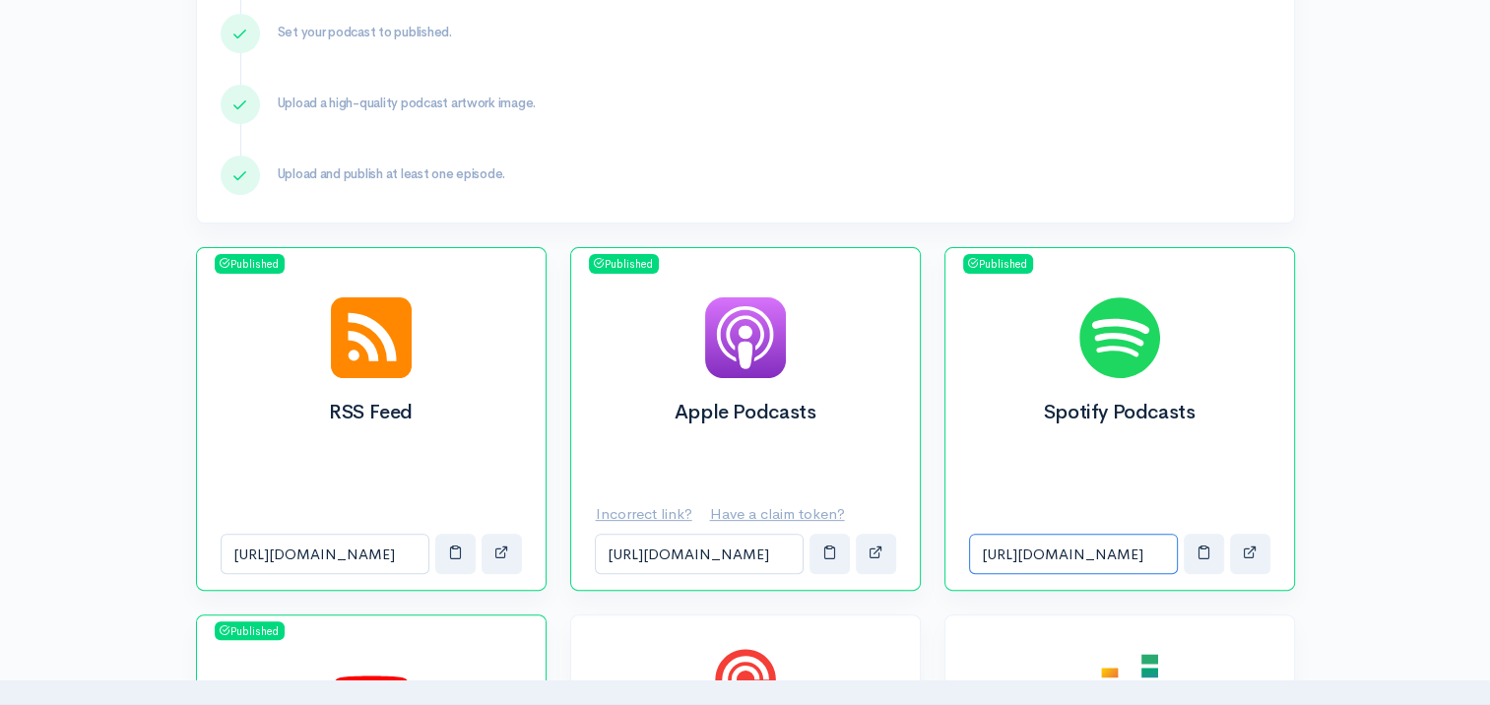
click at [1079, 554] on input "[URL][DOMAIN_NAME]" at bounding box center [1073, 554] width 209 height 40
click at [739, 551] on input "[URL][DOMAIN_NAME]" at bounding box center [699, 554] width 209 height 40
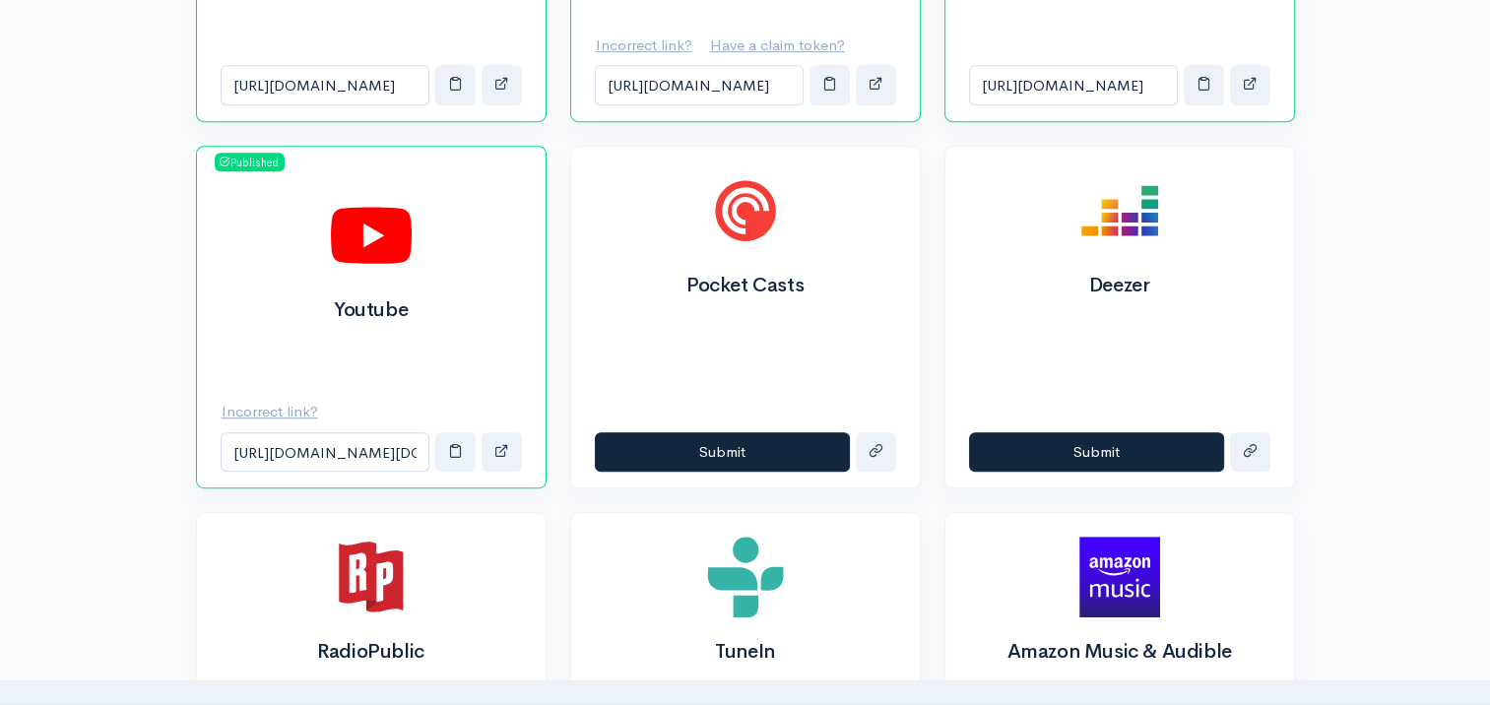
scroll to position [985, 0]
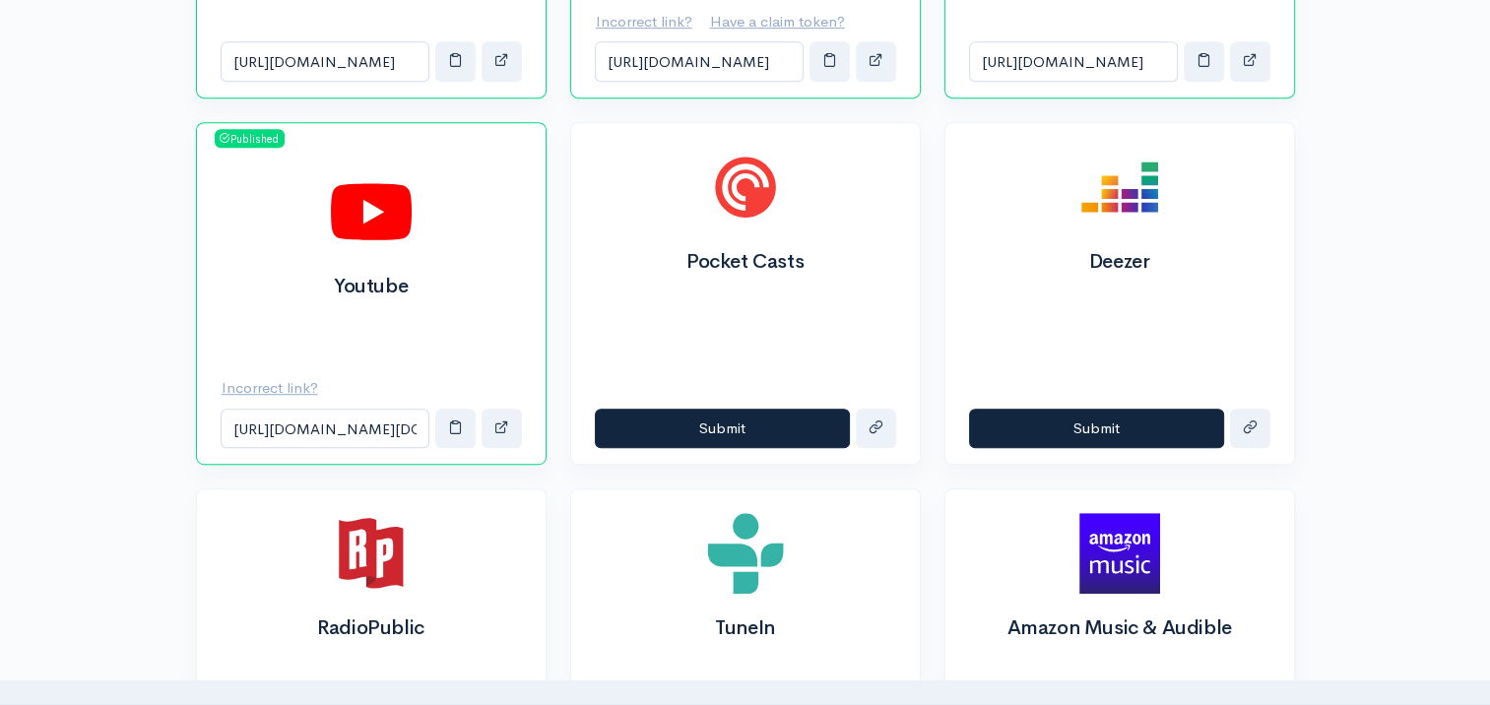
click at [1399, 272] on div "Help Notifications View all Your profile Team settings Default team Current Log…" at bounding box center [745, 410] width 1490 height 2791
drag, startPoint x: 1488, startPoint y: 317, endPoint x: 1489, endPoint y: 335, distance: 17.8
click at [1489, 335] on div "Help Notifications View all Your profile Team settings Default team Current Log…" at bounding box center [745, 410] width 1490 height 2791
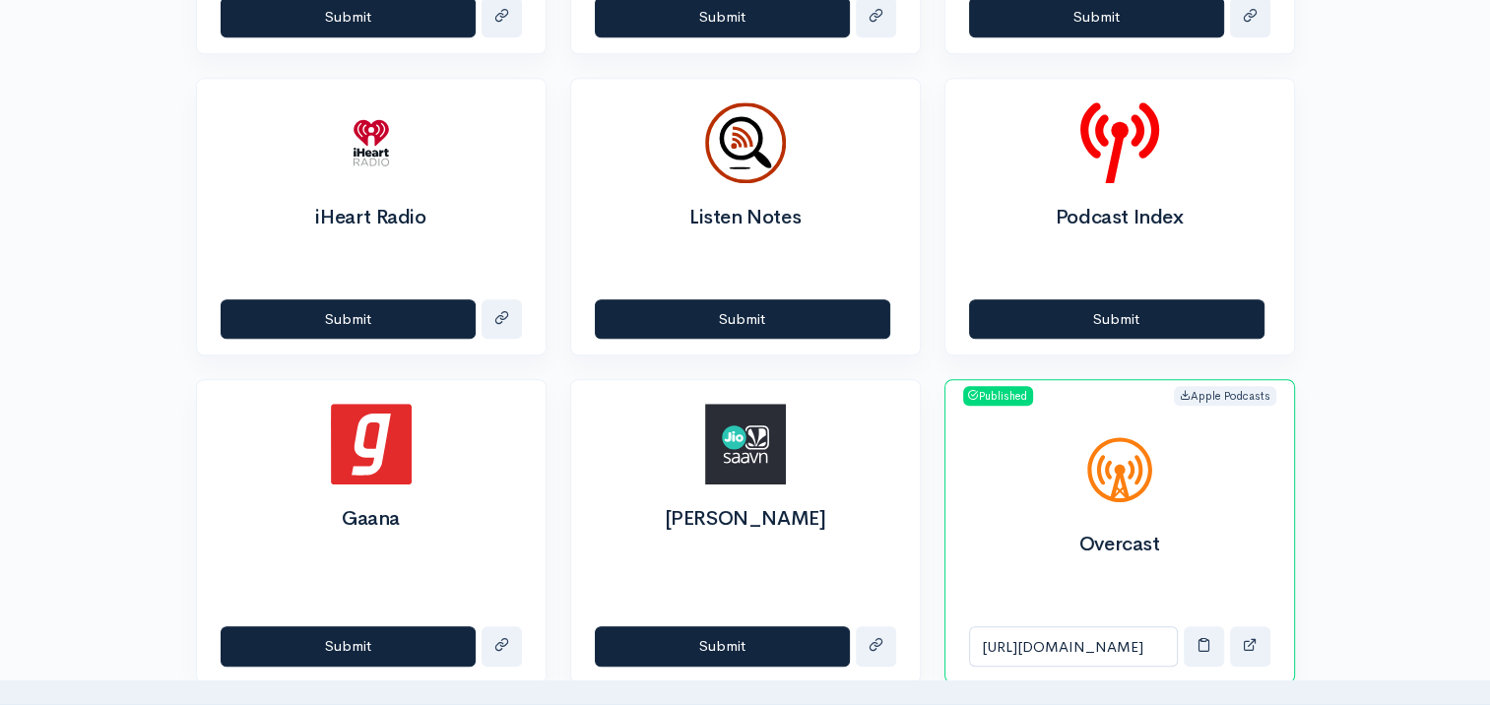
scroll to position [0, 0]
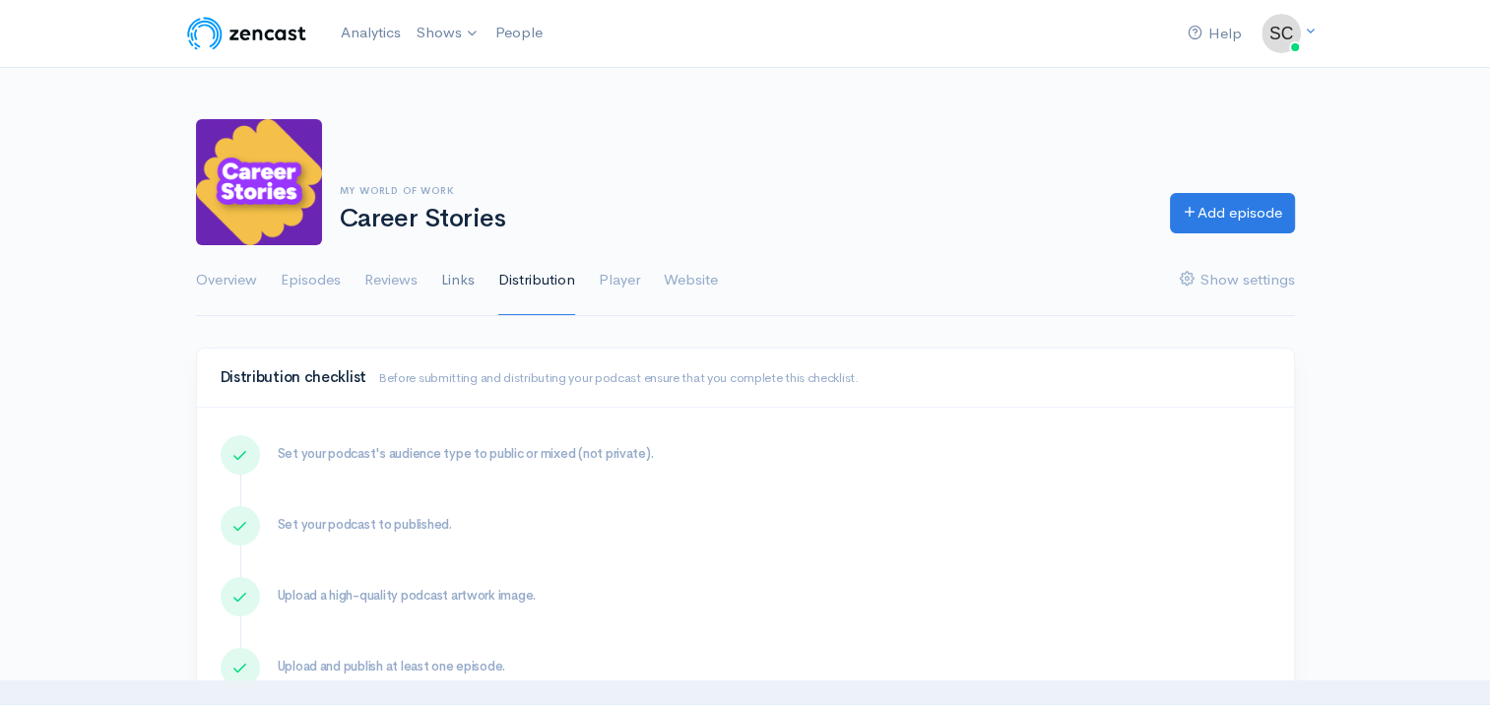
click at [452, 284] on link "Links" at bounding box center [457, 280] width 33 height 71
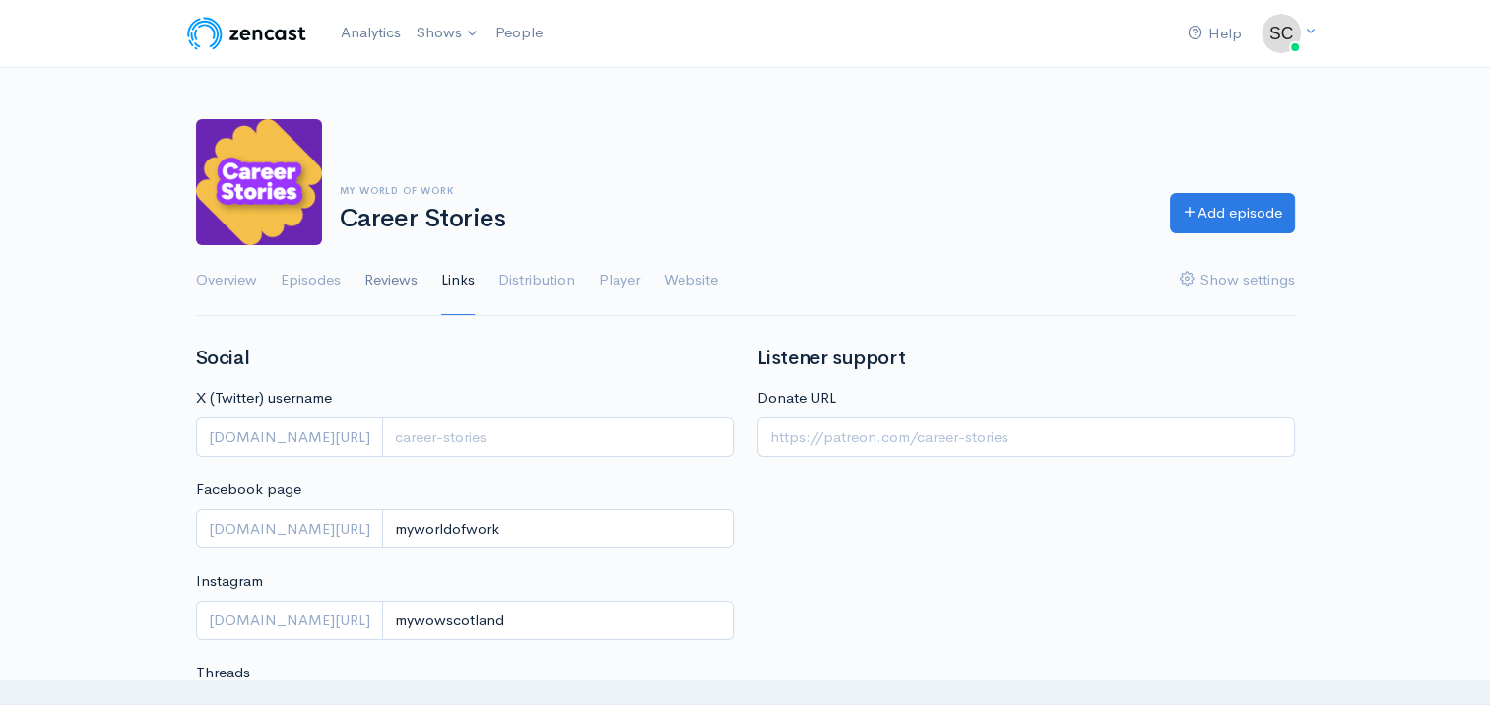
click at [386, 281] on link "Reviews" at bounding box center [390, 280] width 53 height 71
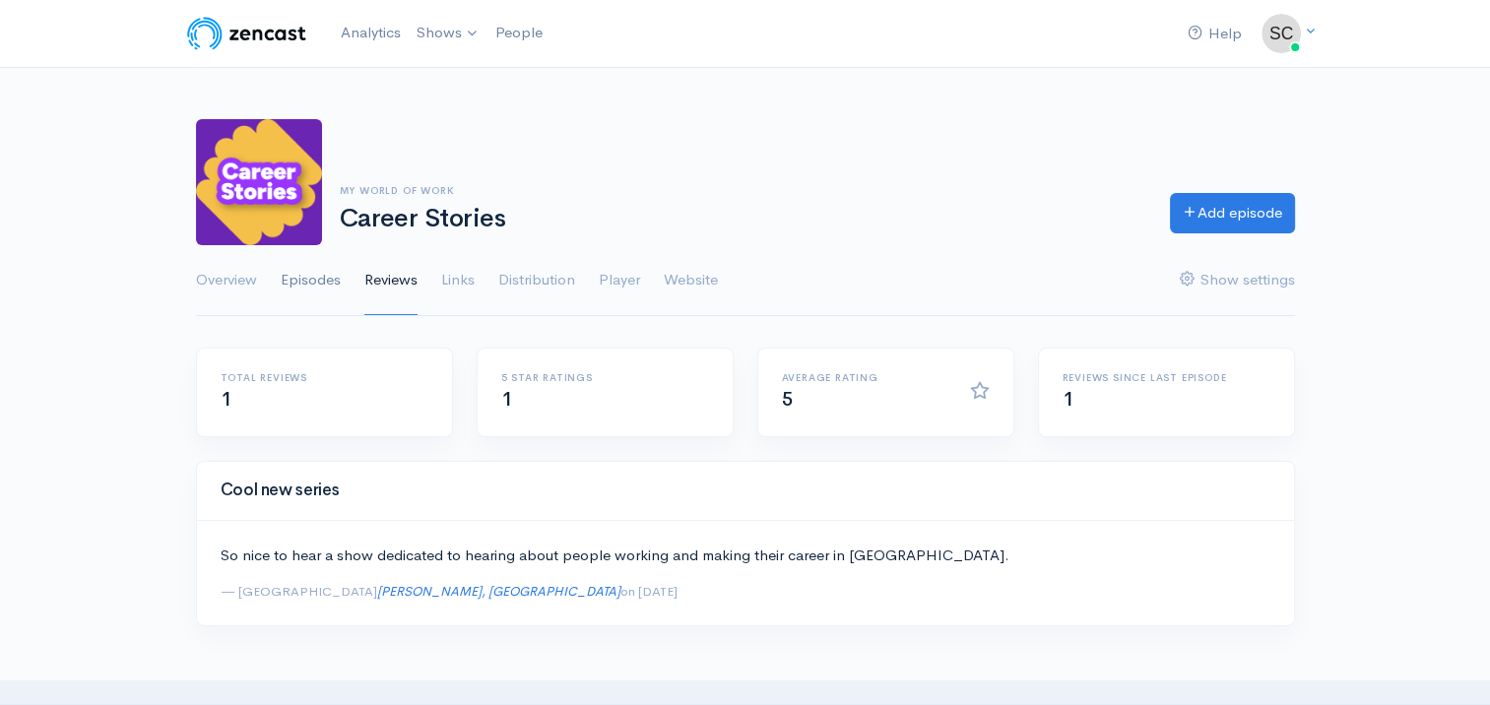
click at [315, 286] on link "Episodes" at bounding box center [311, 280] width 60 height 71
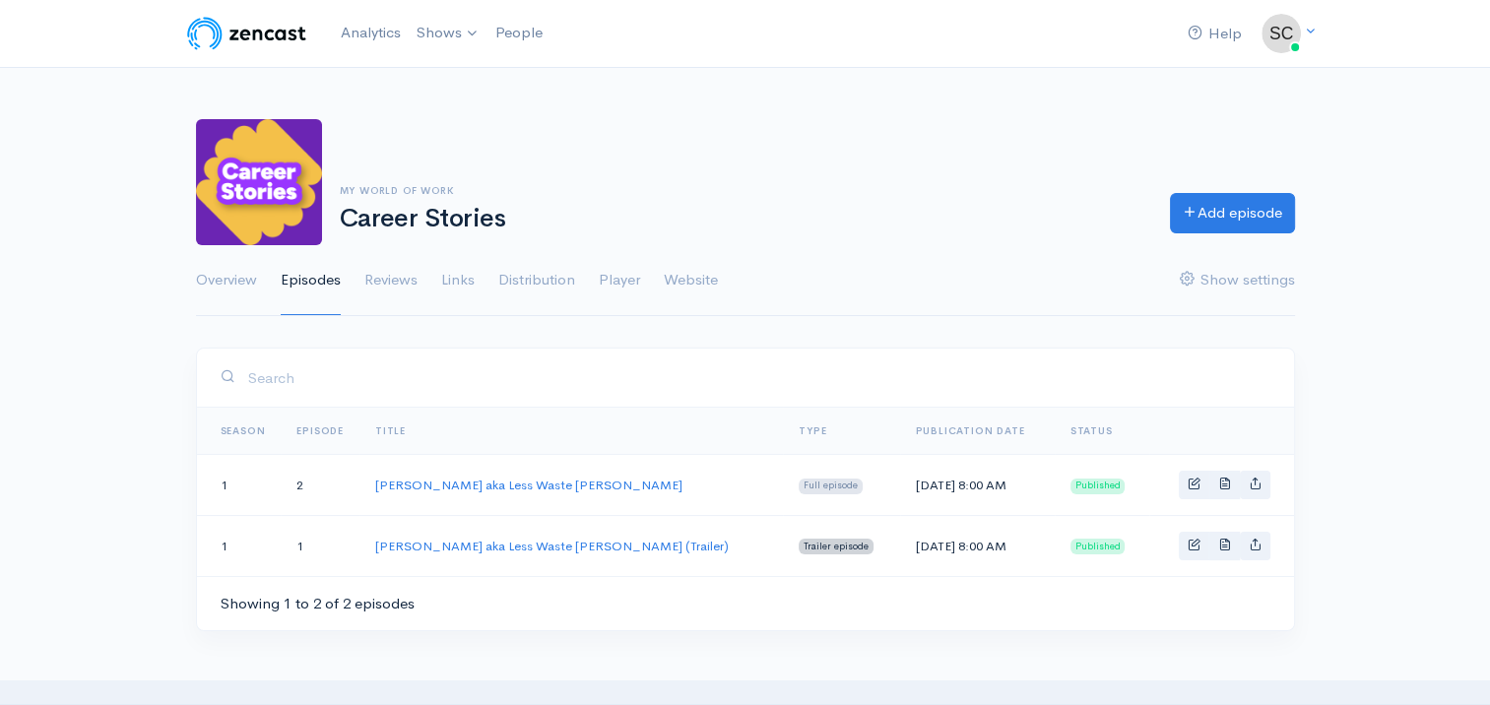
scroll to position [203, 0]
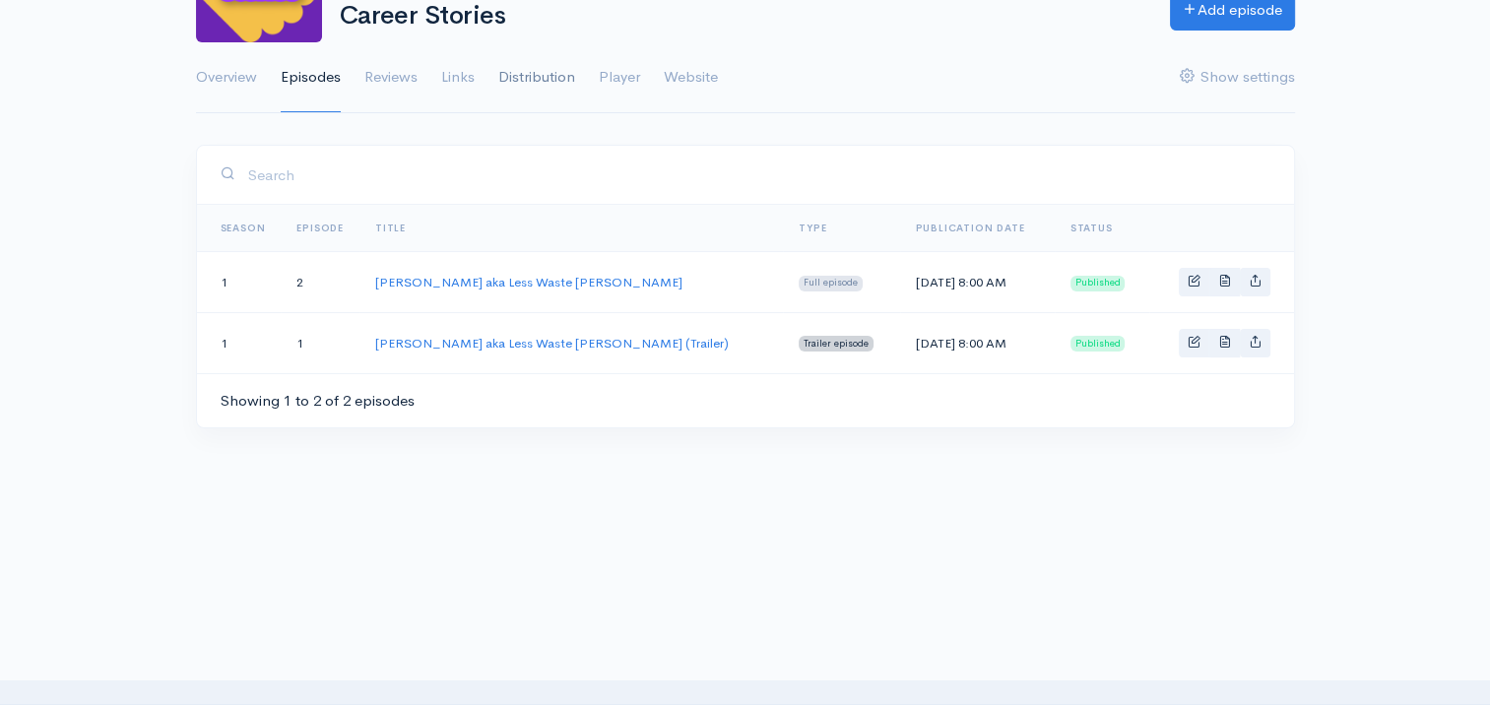
click at [561, 89] on link "Distribution" at bounding box center [536, 77] width 77 height 71
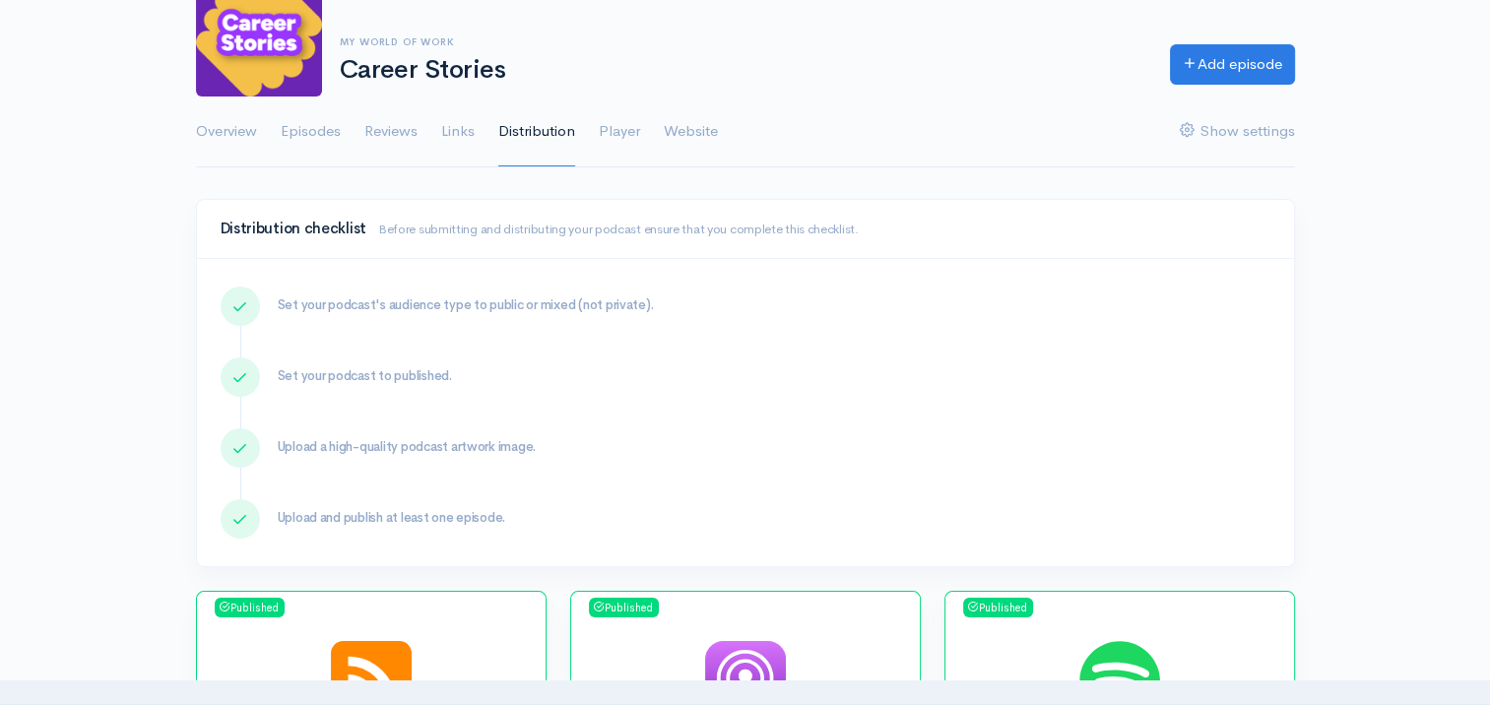
scroll to position [492, 0]
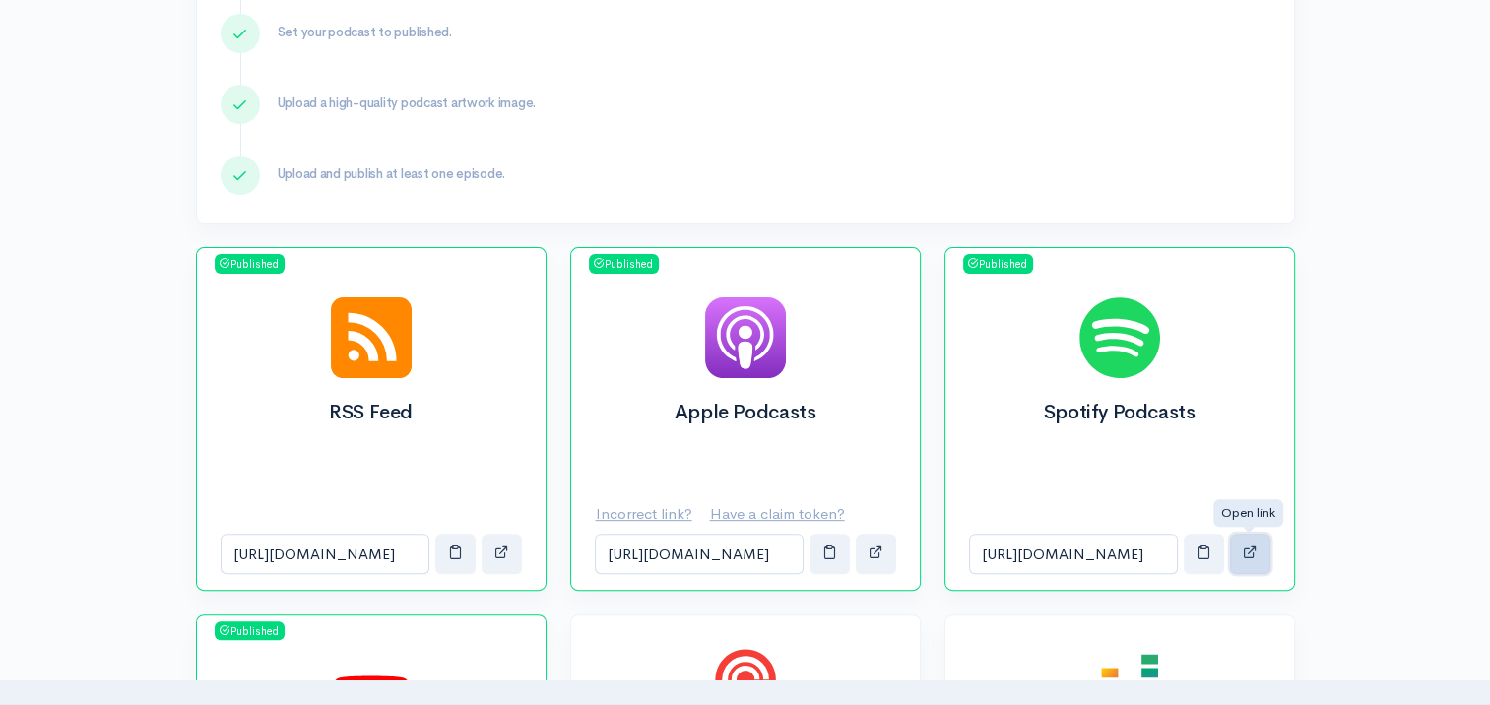
click at [1252, 556] on span "button" at bounding box center [1250, 552] width 15 height 15
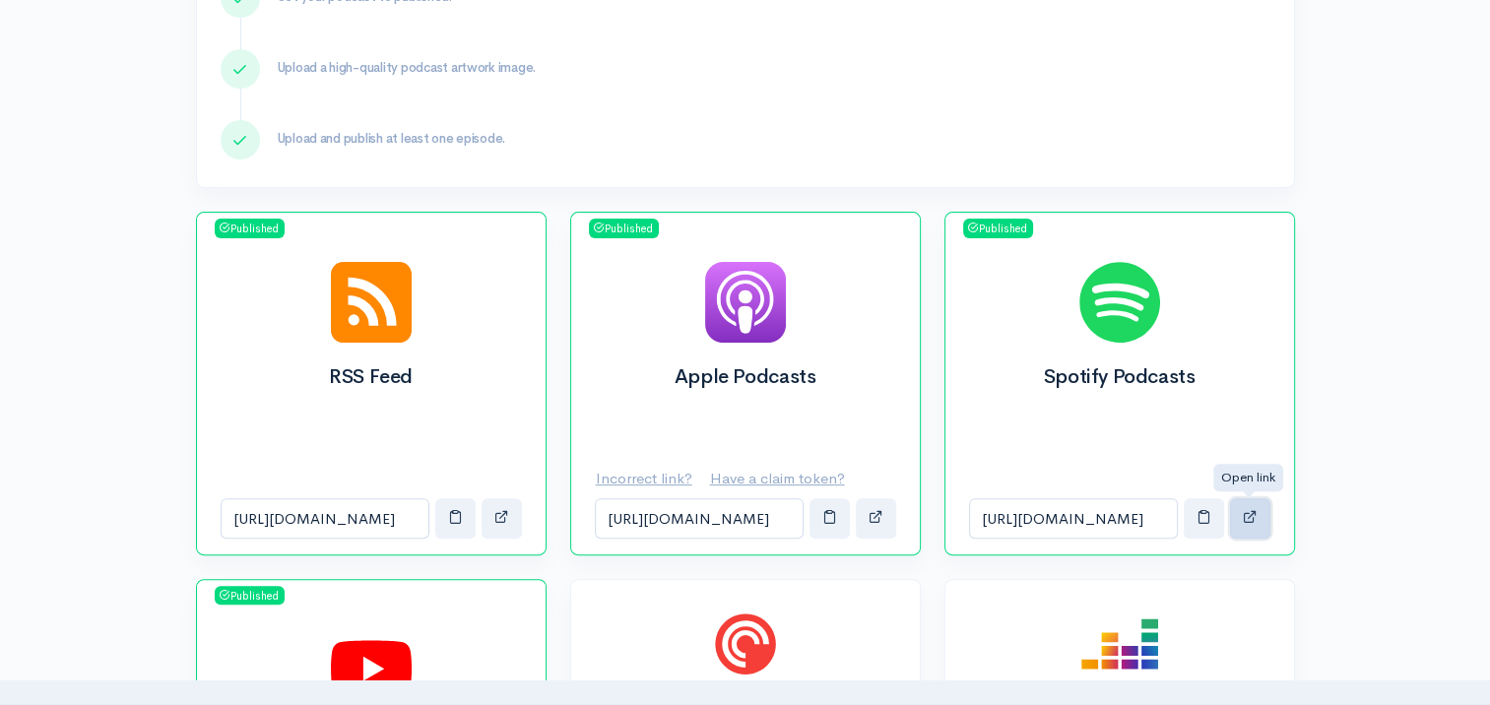
scroll to position [591, 0]
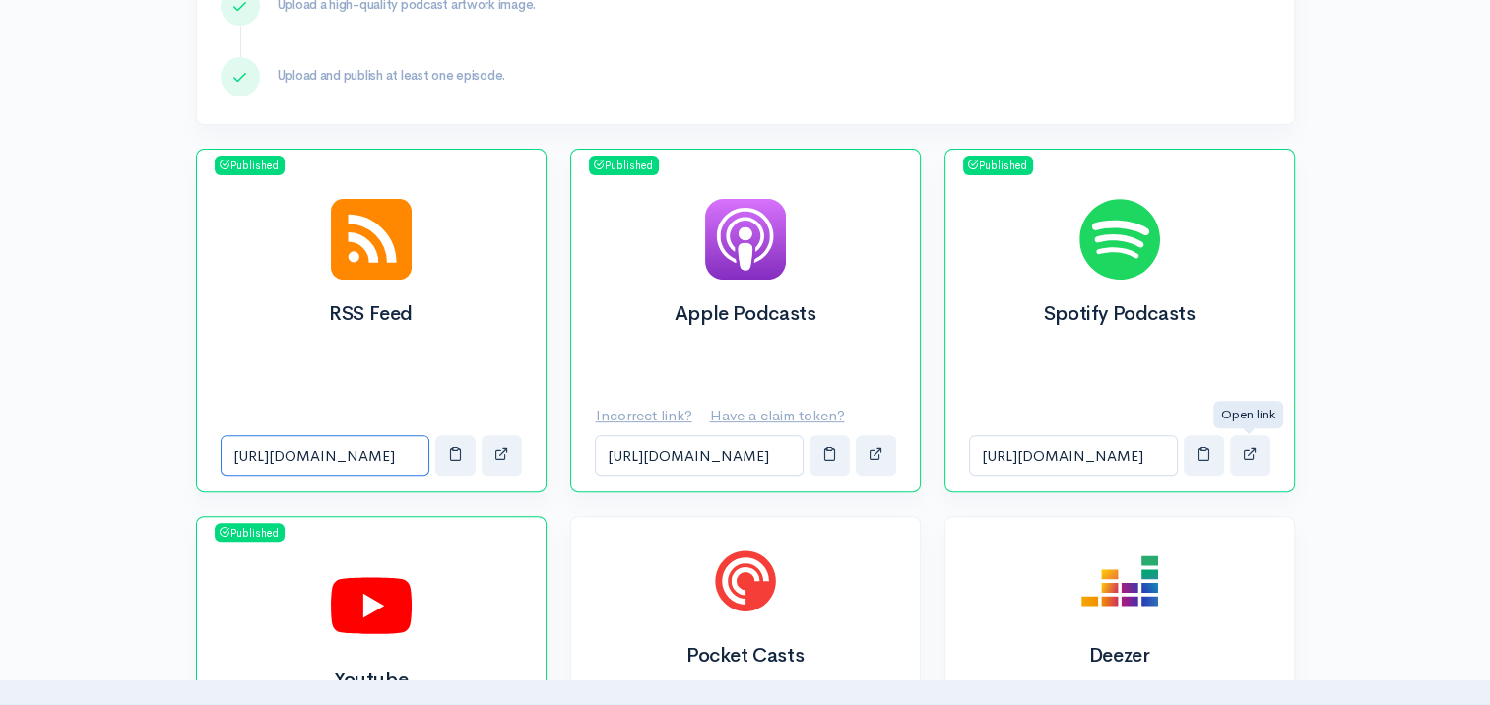
click at [315, 450] on input "[URL][DOMAIN_NAME]" at bounding box center [325, 455] width 209 height 40
click at [366, 447] on input "[URL][DOMAIN_NAME]" at bounding box center [325, 455] width 209 height 40
drag, startPoint x: 380, startPoint y: 468, endPoint x: 438, endPoint y: 452, distance: 60.2
click at [438, 452] on div "[URL][DOMAIN_NAME]" at bounding box center [371, 455] width 301 height 40
